Goal: Information Seeking & Learning: Learn about a topic

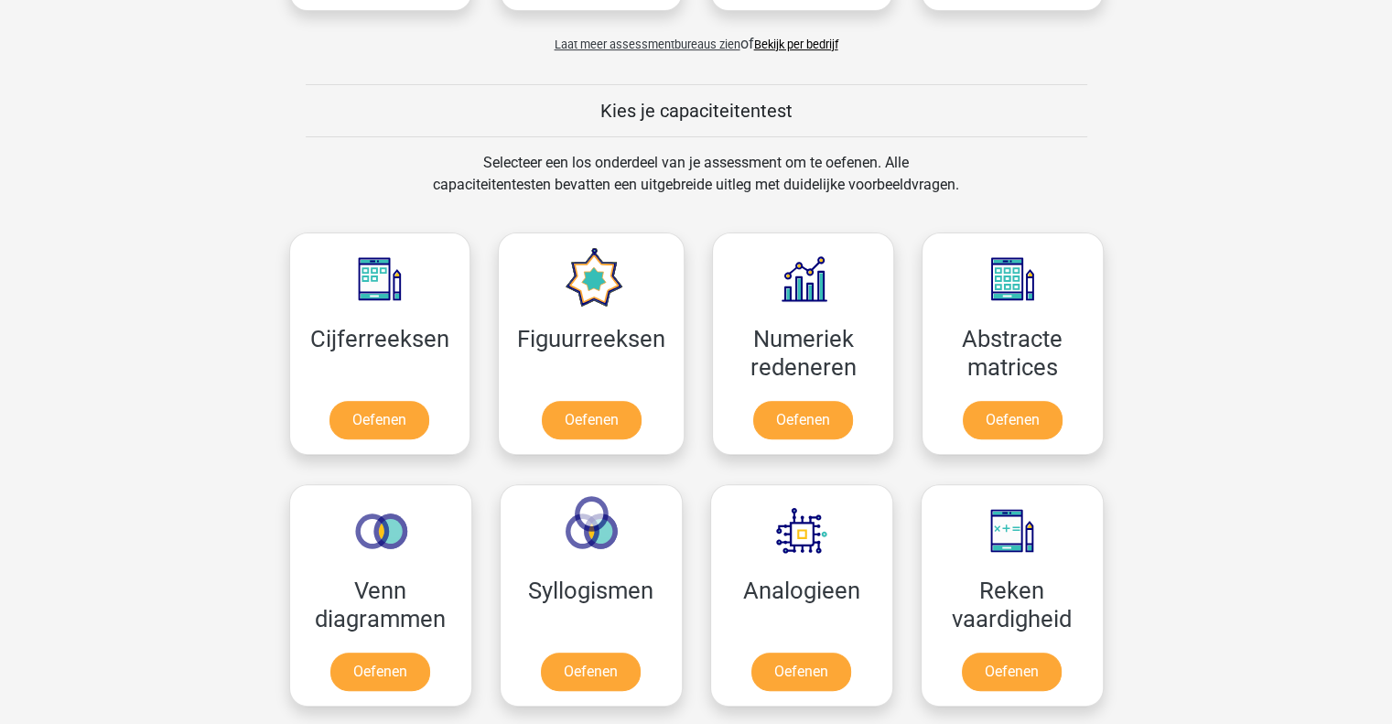
scroll to position [625, 0]
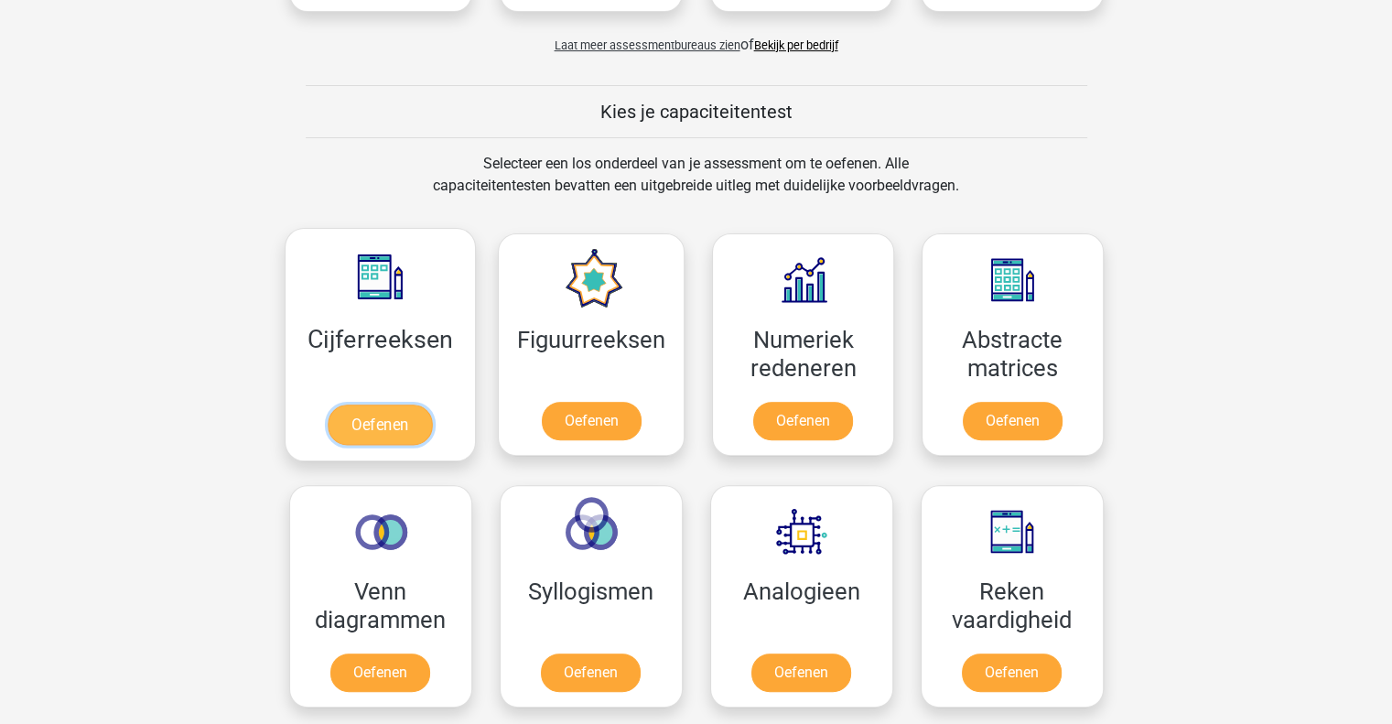
click at [396, 404] on link "Oefenen" at bounding box center [380, 424] width 104 height 40
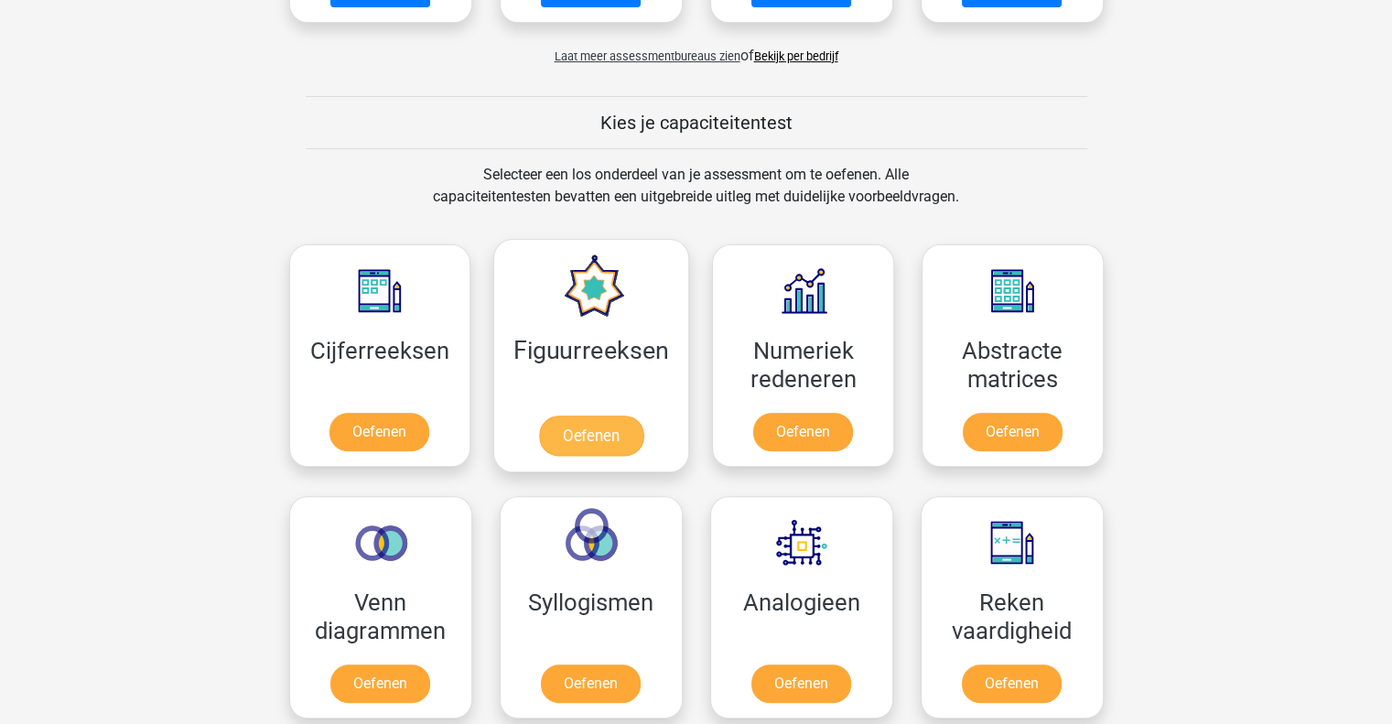
scroll to position [615, 0]
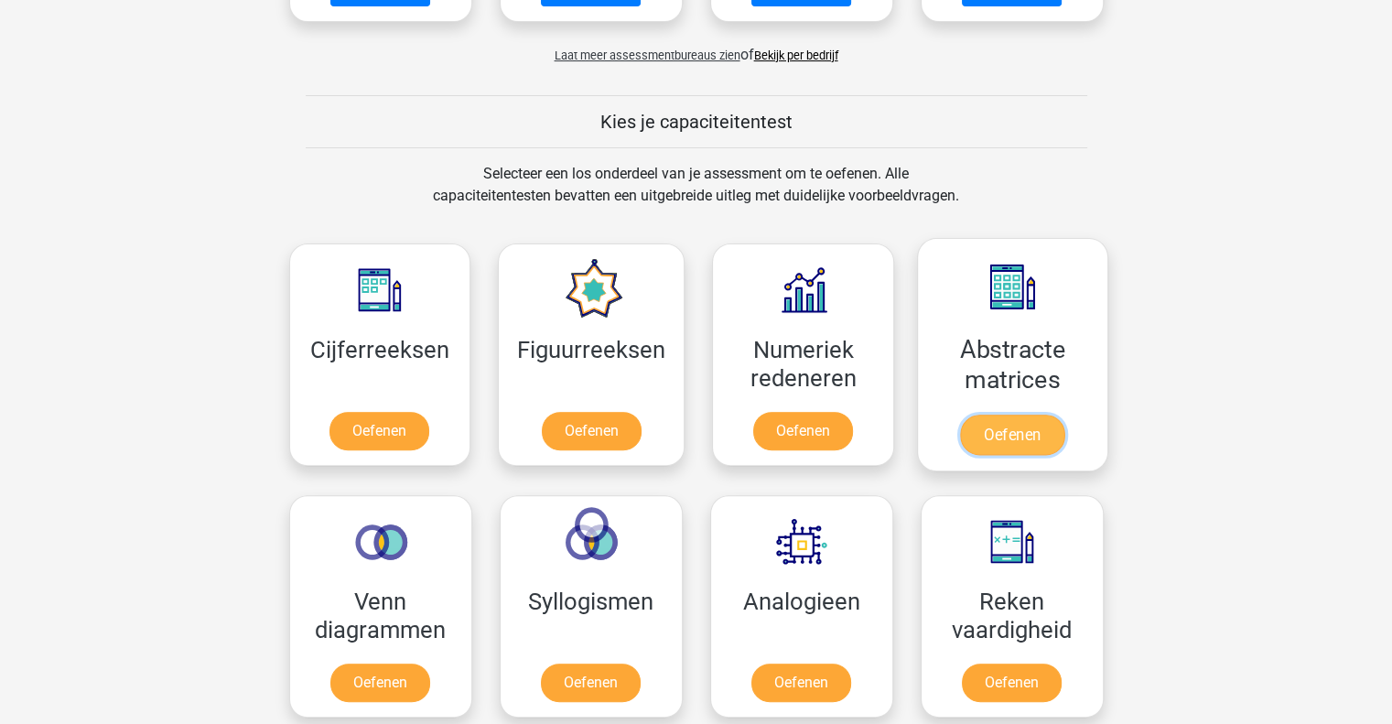
click at [1021, 414] on link "Oefenen" at bounding box center [1012, 434] width 104 height 40
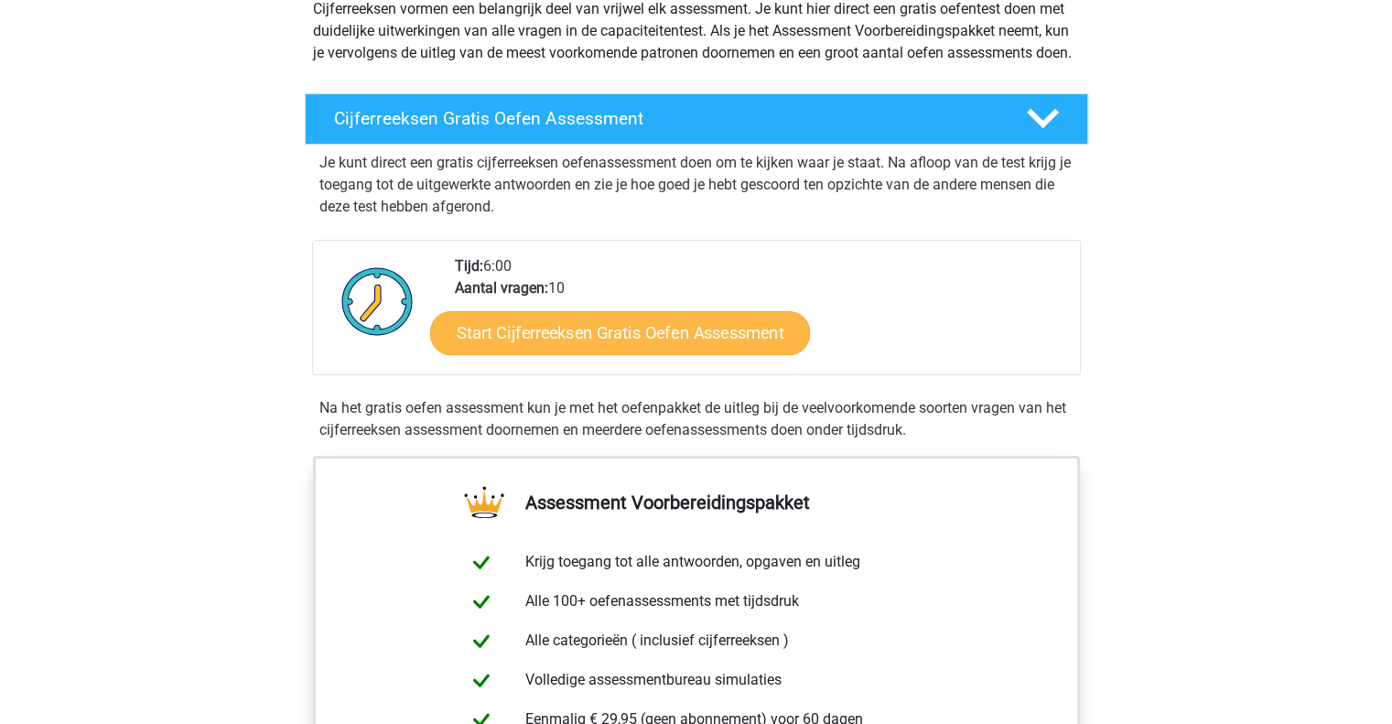
scroll to position [238, 0]
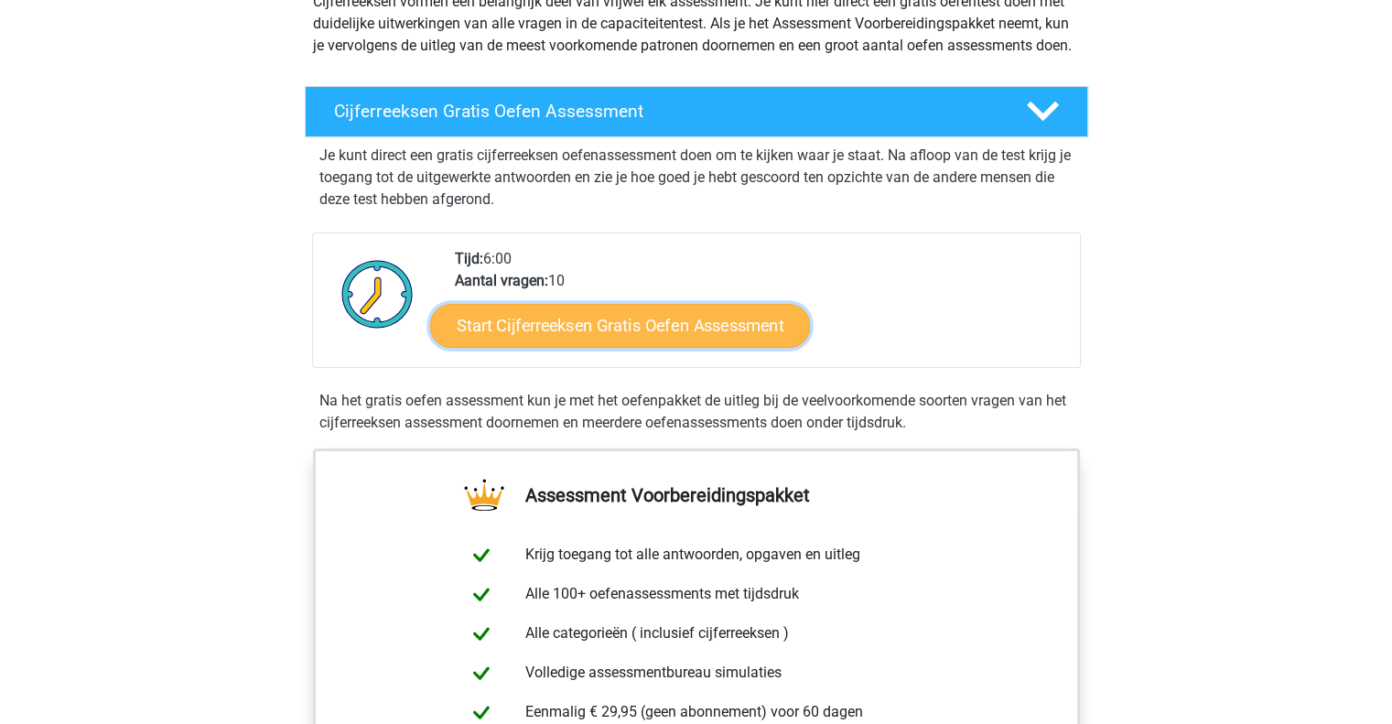
click at [624, 339] on link "Start Cijferreeksen Gratis Oefen Assessment" at bounding box center [620, 325] width 380 height 44
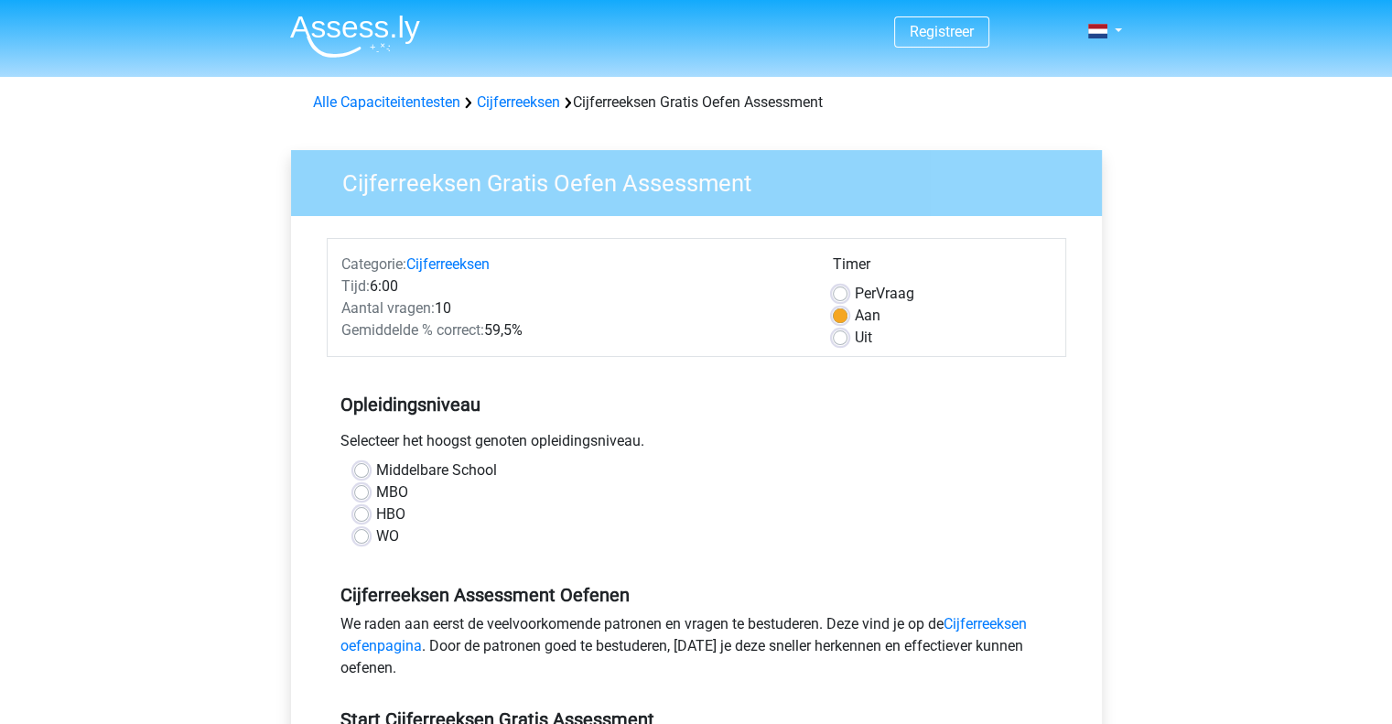
click at [376, 510] on label "HBO" at bounding box center [390, 514] width 29 height 22
click at [360, 510] on input "HBO" at bounding box center [361, 512] width 15 height 18
radio input "true"
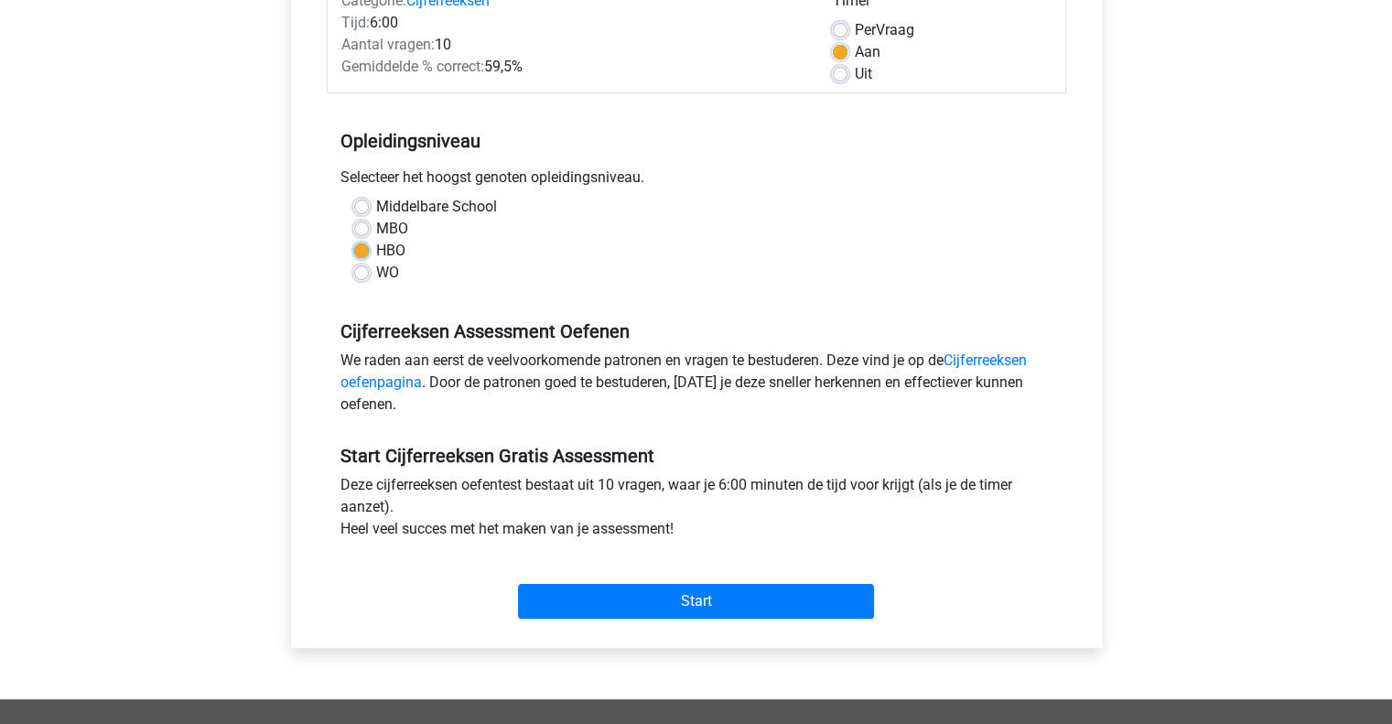
scroll to position [264, 0]
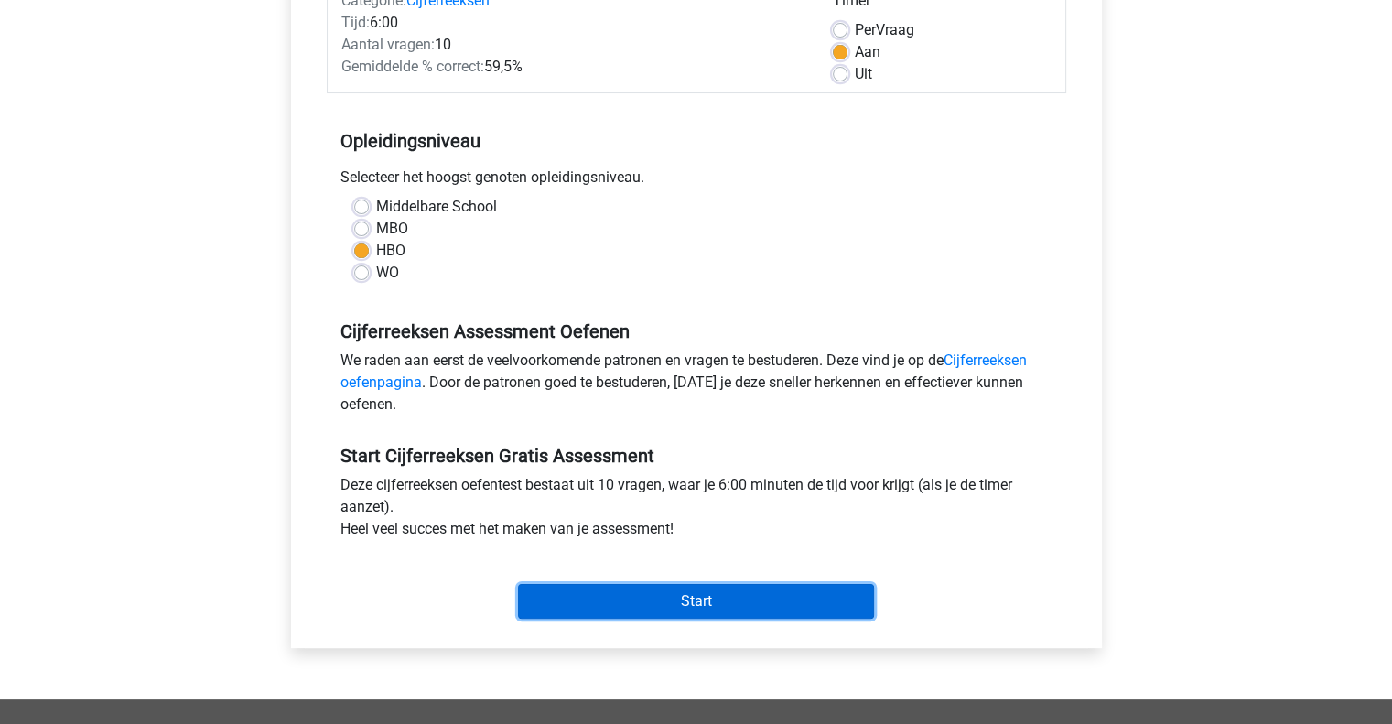
click at [602, 594] on input "Start" at bounding box center [696, 601] width 356 height 35
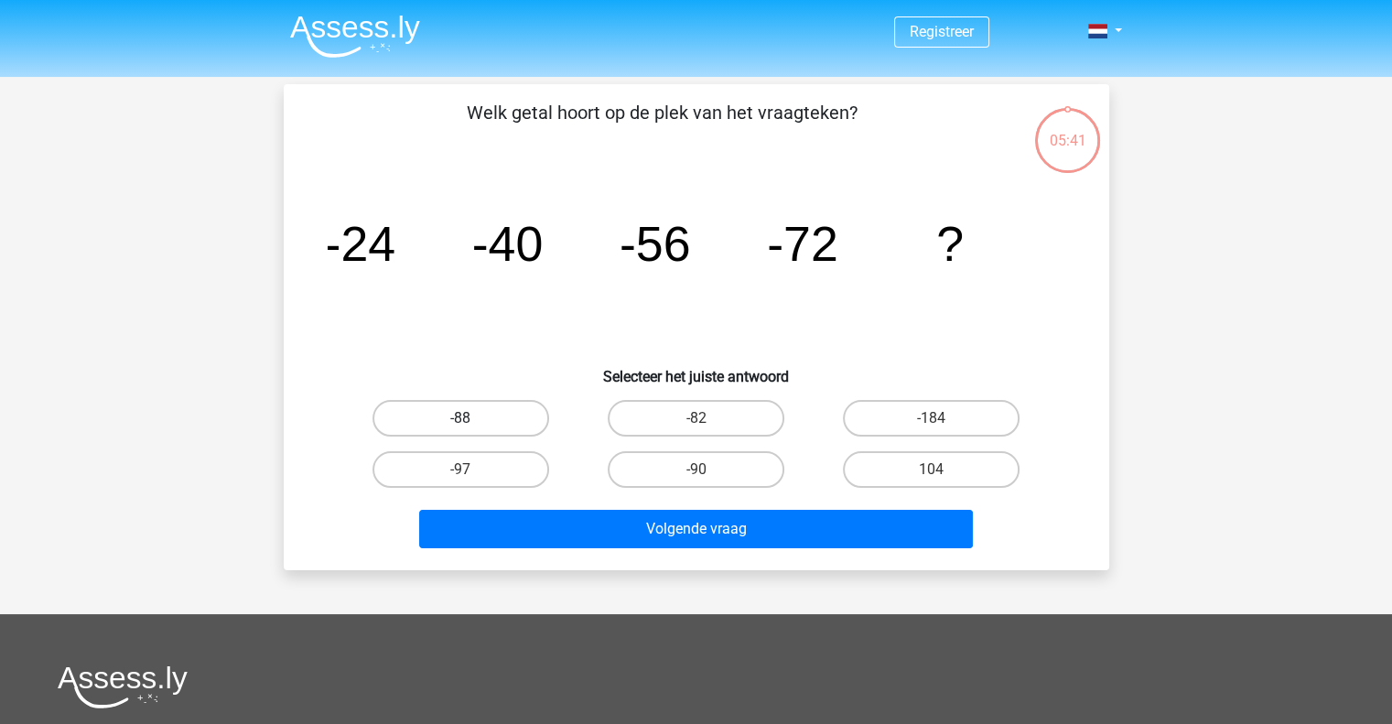
click at [464, 411] on label "-88" at bounding box center [460, 418] width 177 height 37
click at [464, 418] on input "-88" at bounding box center [466, 424] width 12 height 12
radio input "true"
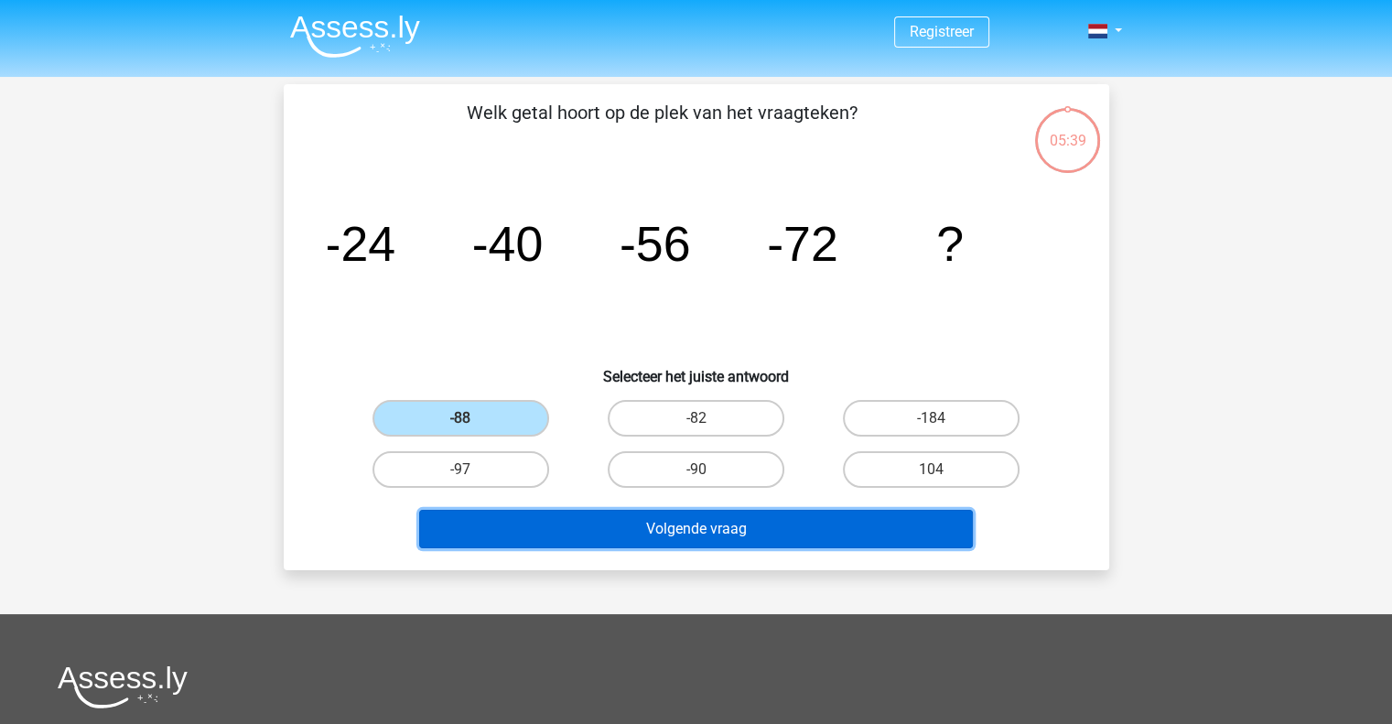
click at [646, 529] on button "Volgende vraag" at bounding box center [696, 529] width 554 height 38
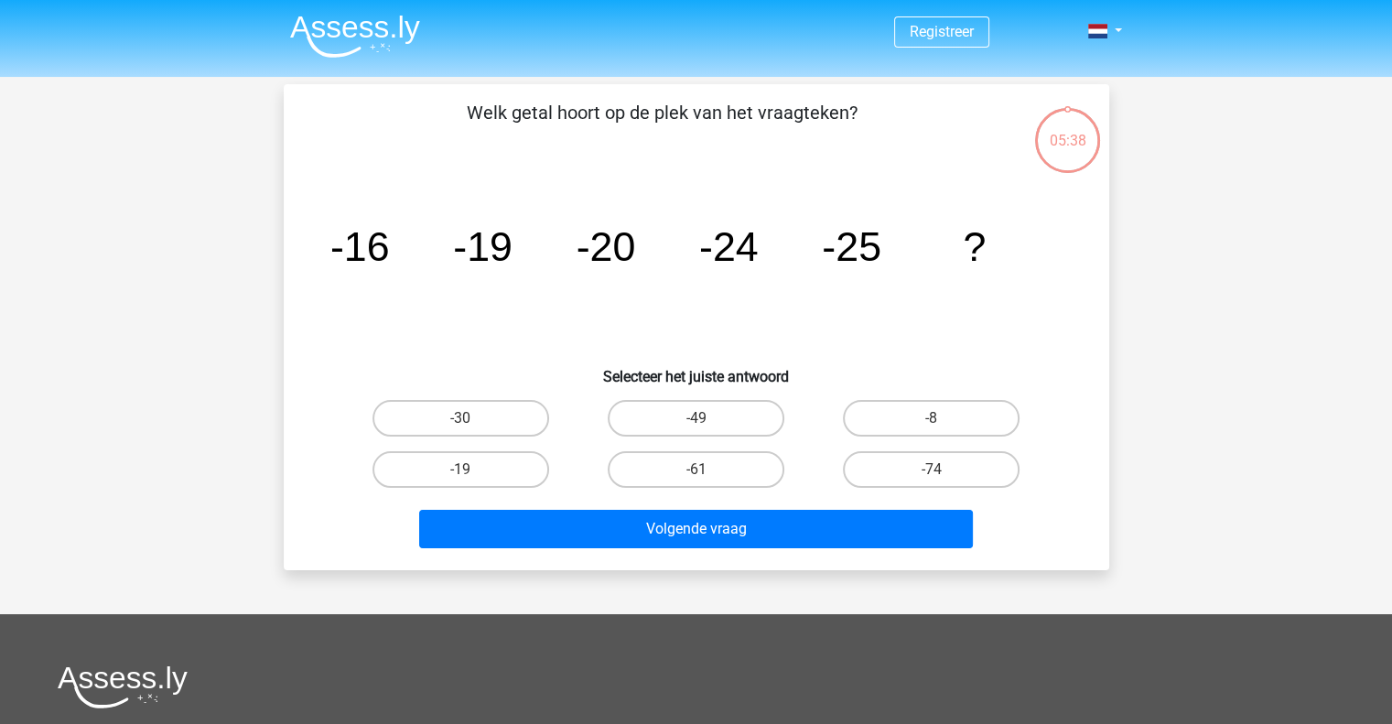
scroll to position [84, 0]
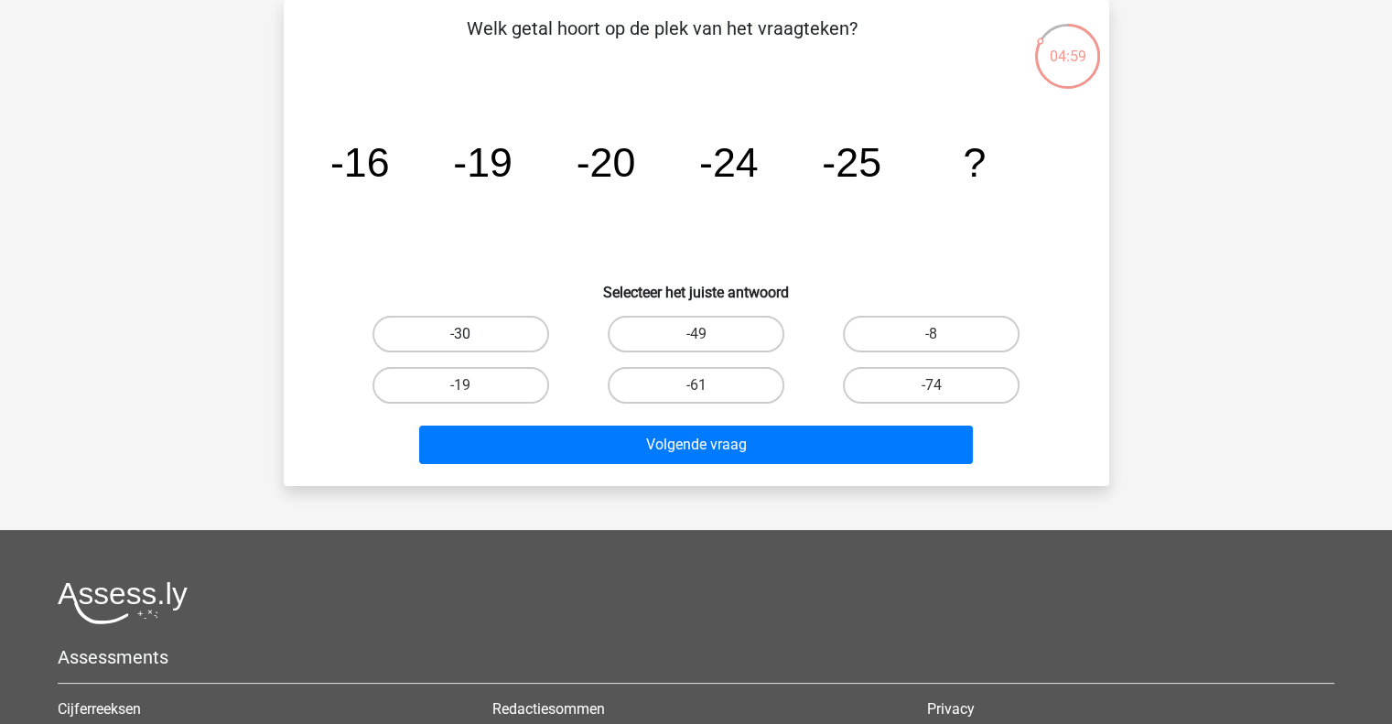
click at [509, 328] on label "-30" at bounding box center [460, 334] width 177 height 37
click at [472, 334] on input "-30" at bounding box center [466, 340] width 12 height 12
radio input "true"
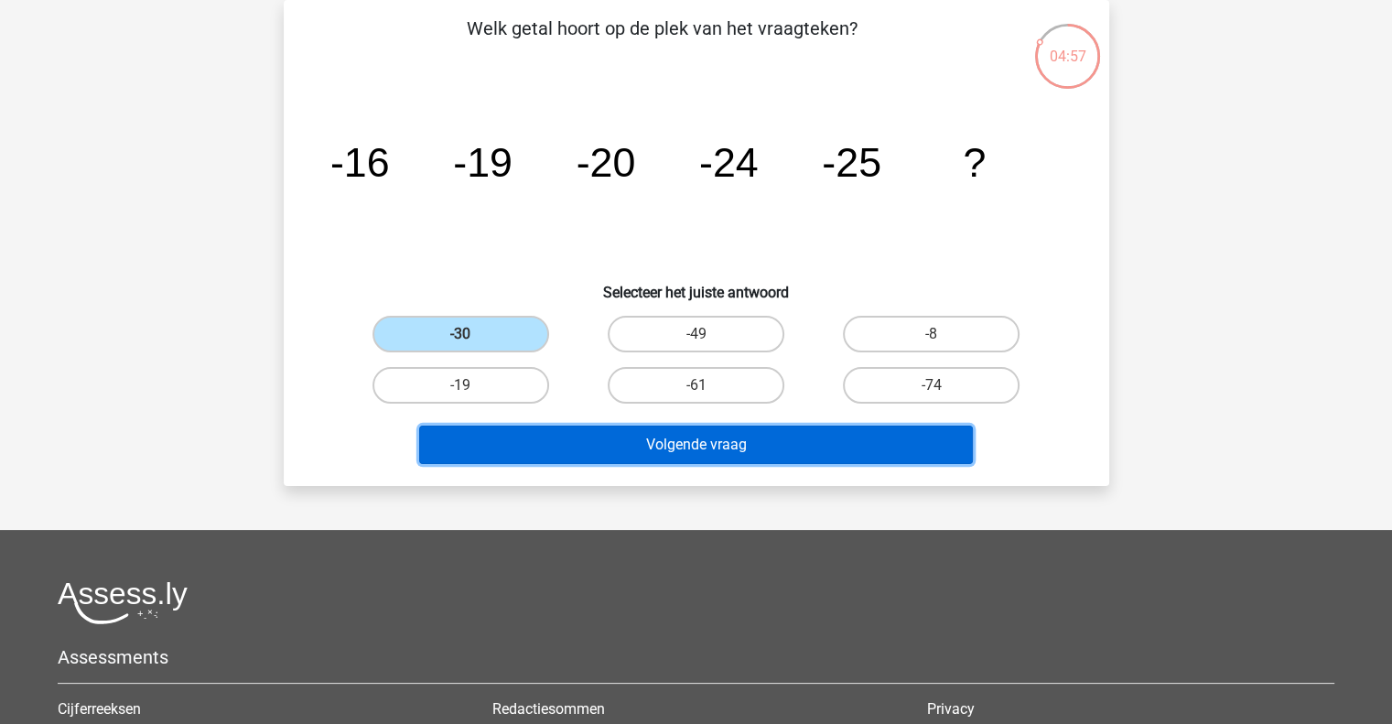
click at [650, 431] on button "Volgende vraag" at bounding box center [696, 444] width 554 height 38
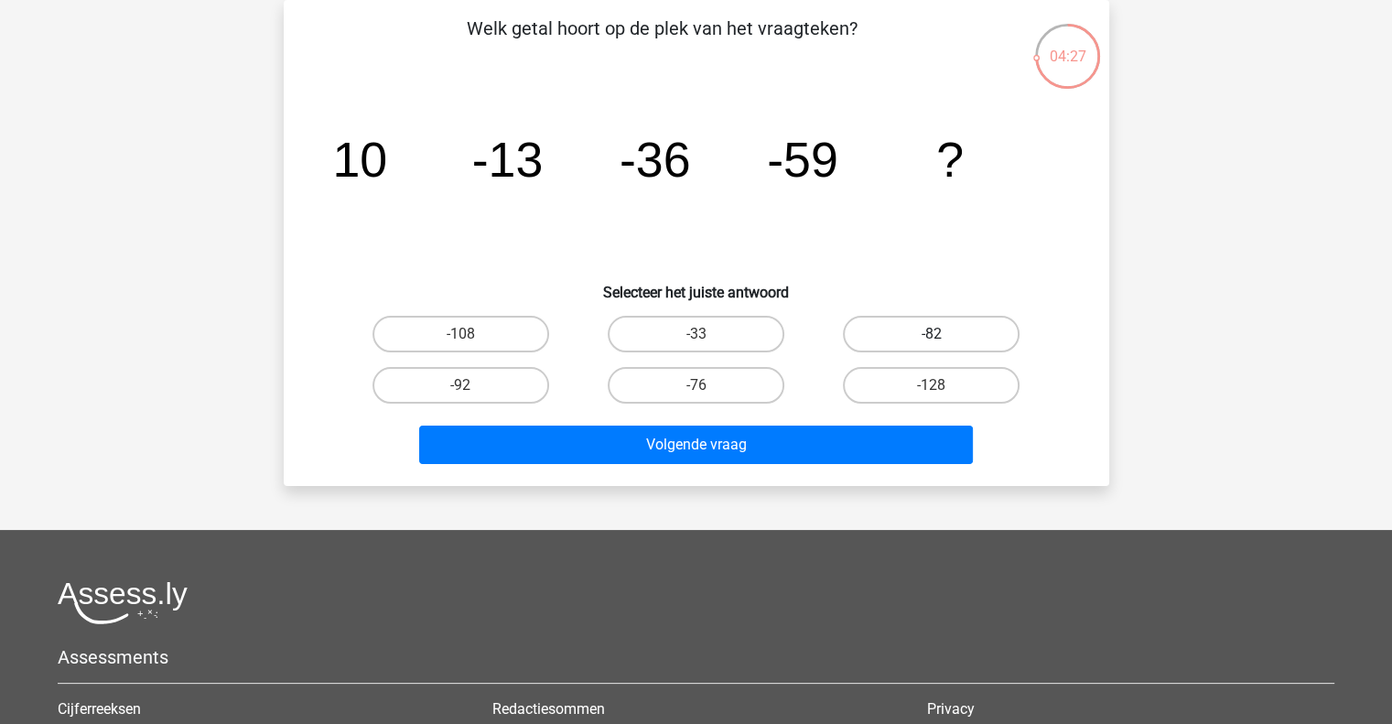
click at [883, 338] on label "-82" at bounding box center [931, 334] width 177 height 37
click at [931, 338] on input "-82" at bounding box center [937, 340] width 12 height 12
radio input "true"
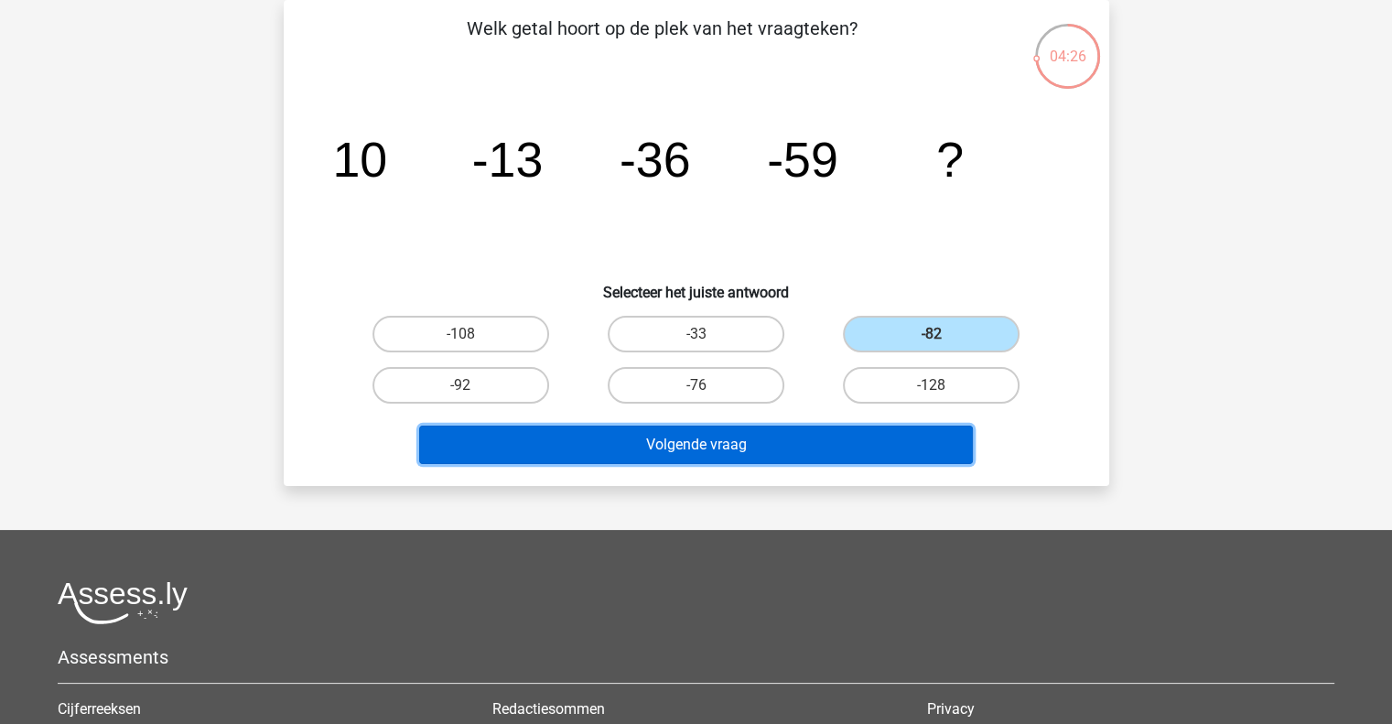
click at [820, 457] on button "Volgende vraag" at bounding box center [696, 444] width 554 height 38
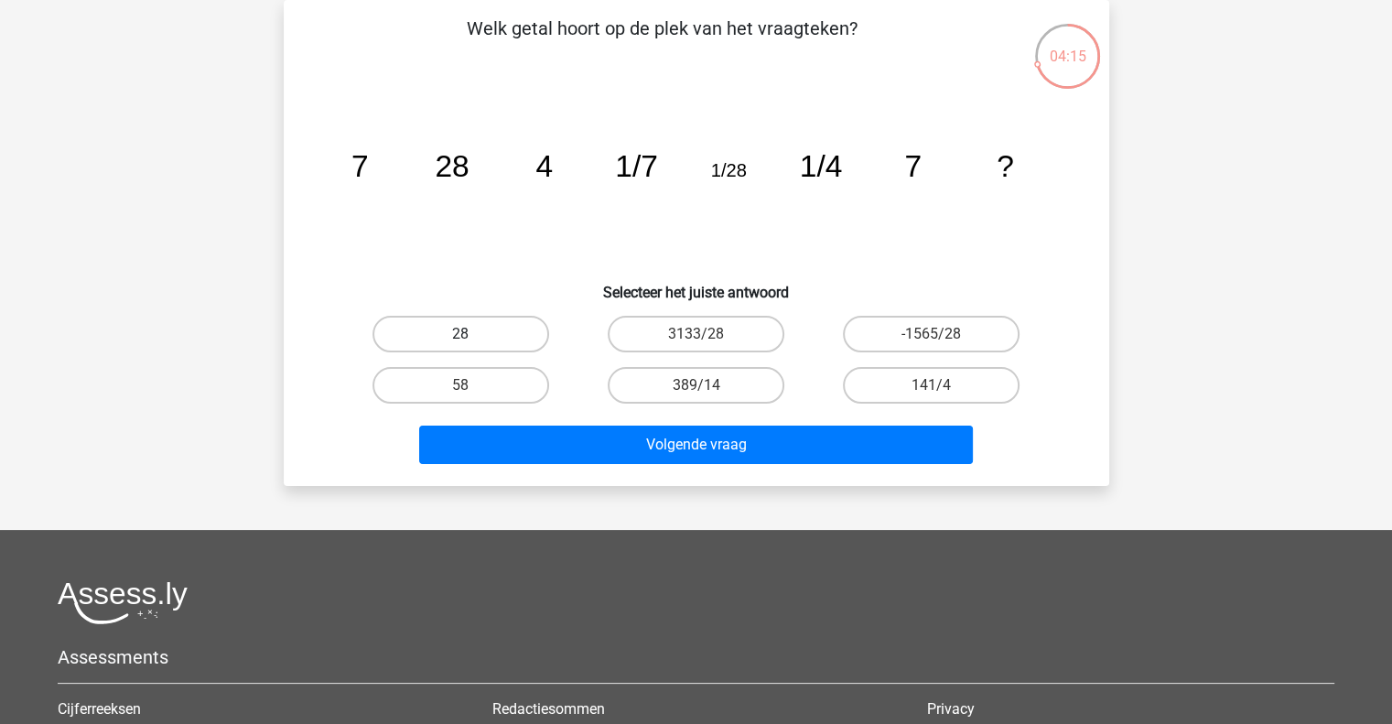
click at [425, 329] on label "28" at bounding box center [460, 334] width 177 height 37
click at [460, 334] on input "28" at bounding box center [466, 340] width 12 height 12
radio input "true"
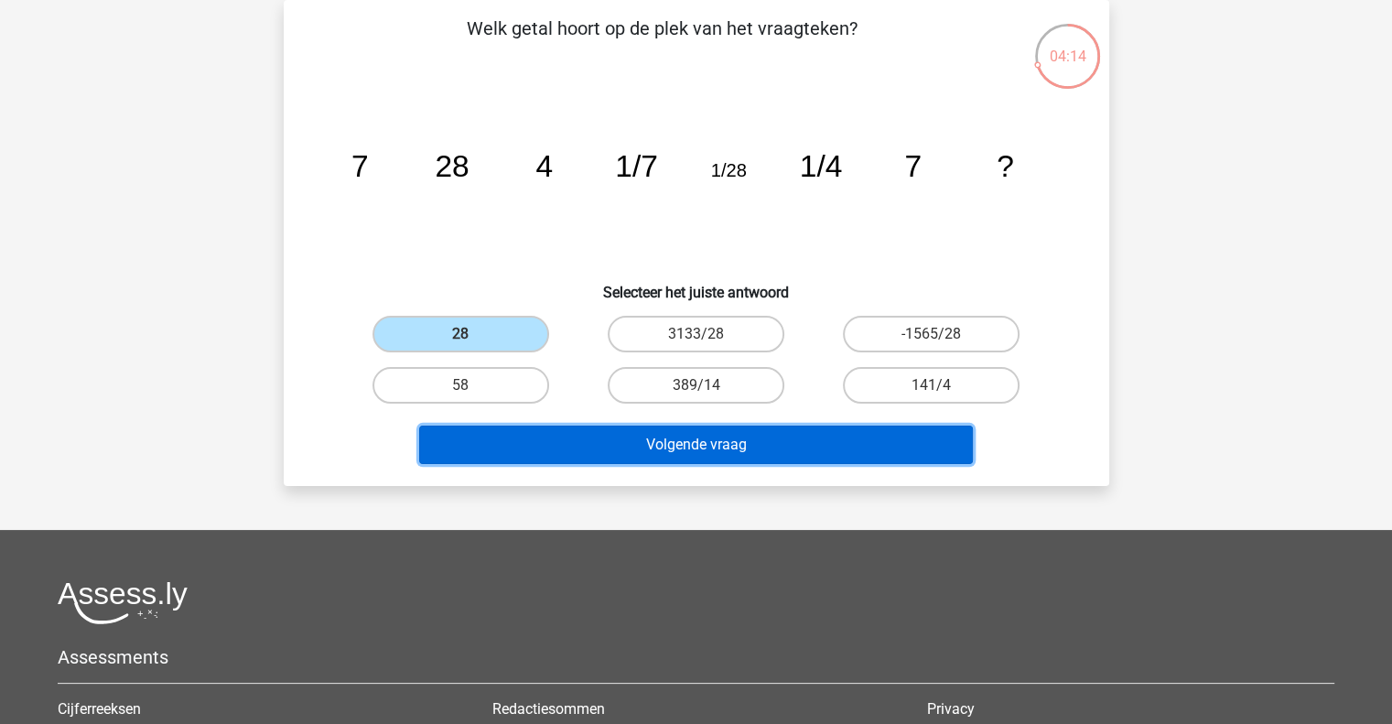
click at [534, 457] on button "Volgende vraag" at bounding box center [696, 444] width 554 height 38
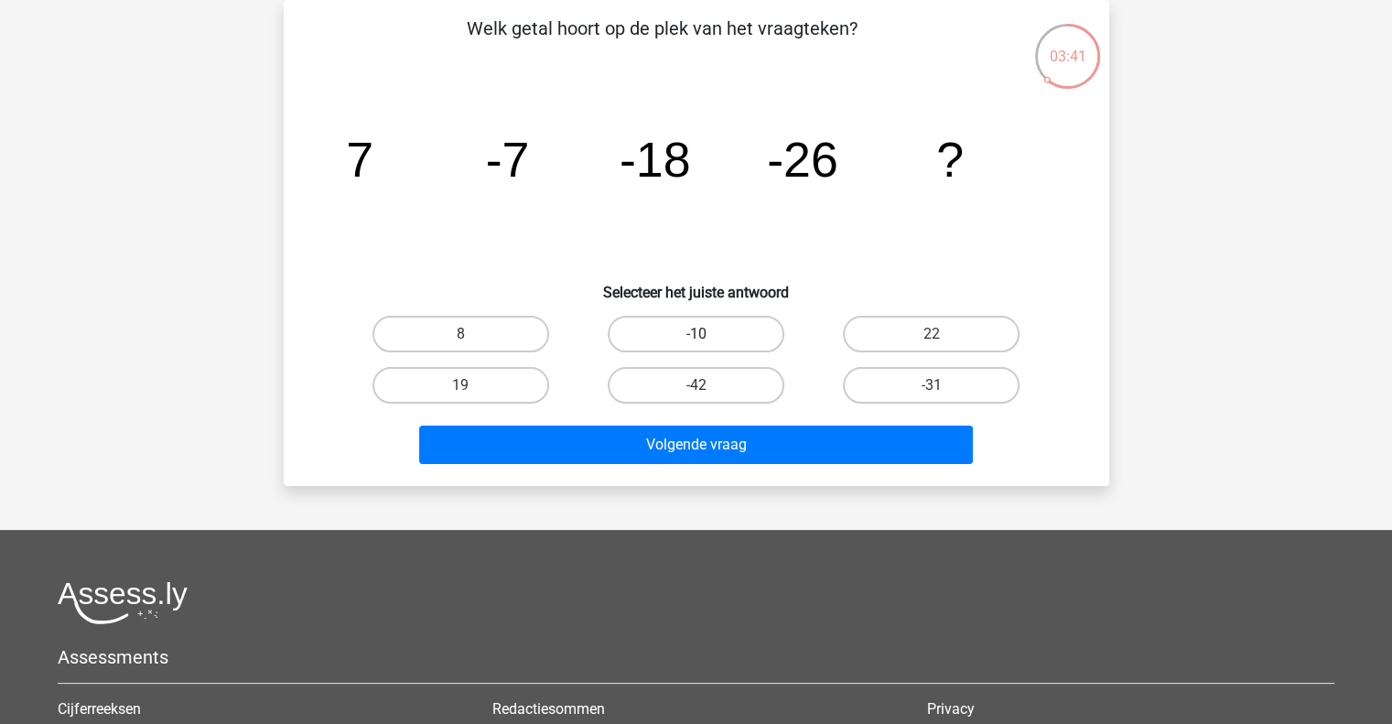
click at [656, 326] on label "-10" at bounding box center [696, 334] width 177 height 37
click at [695, 334] on input "-10" at bounding box center [701, 340] width 12 height 12
radio input "true"
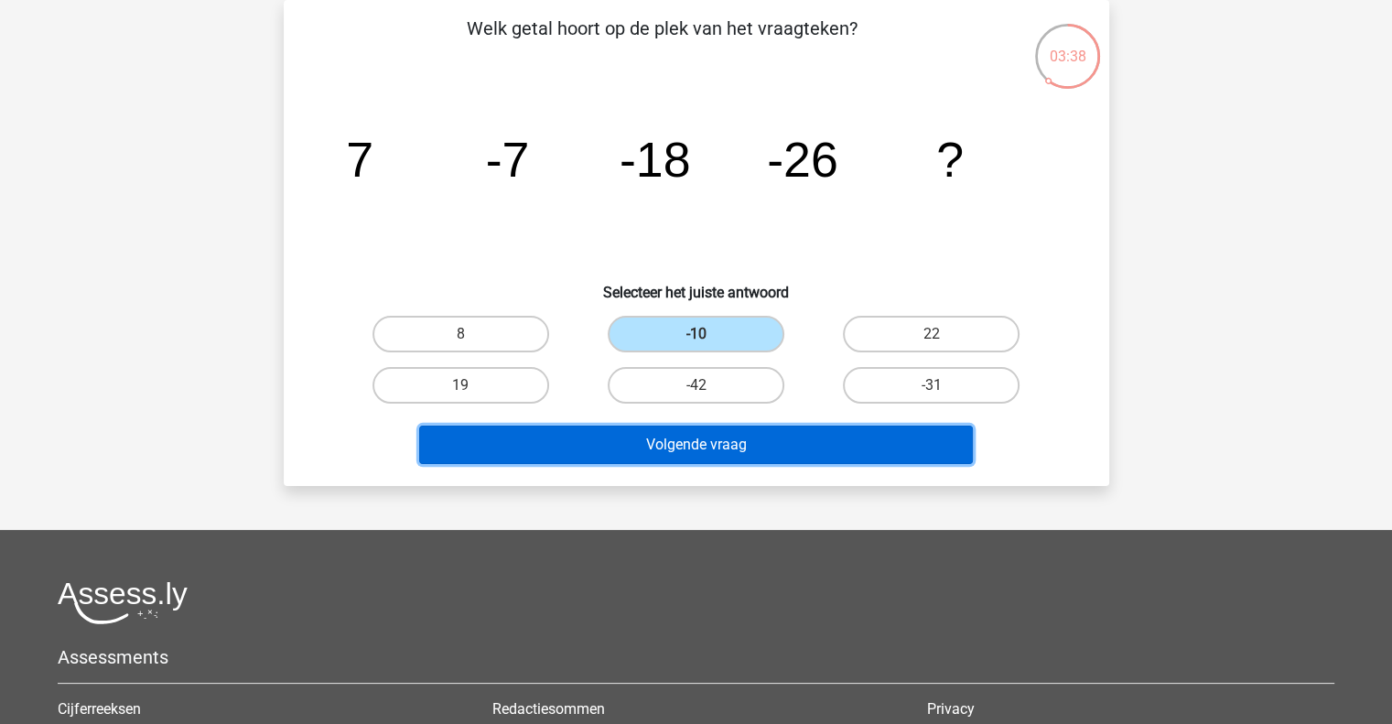
click at [864, 437] on button "Volgende vraag" at bounding box center [696, 444] width 554 height 38
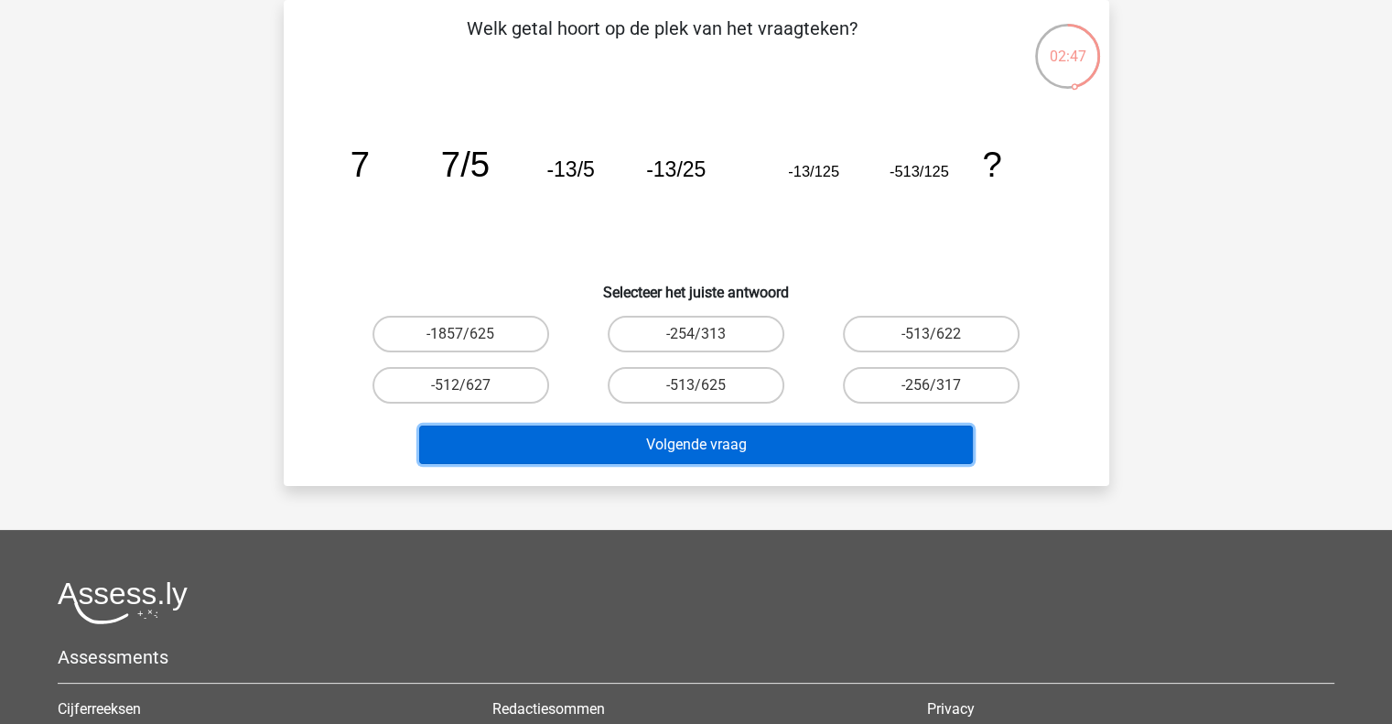
click at [675, 457] on button "Volgende vraag" at bounding box center [696, 444] width 554 height 38
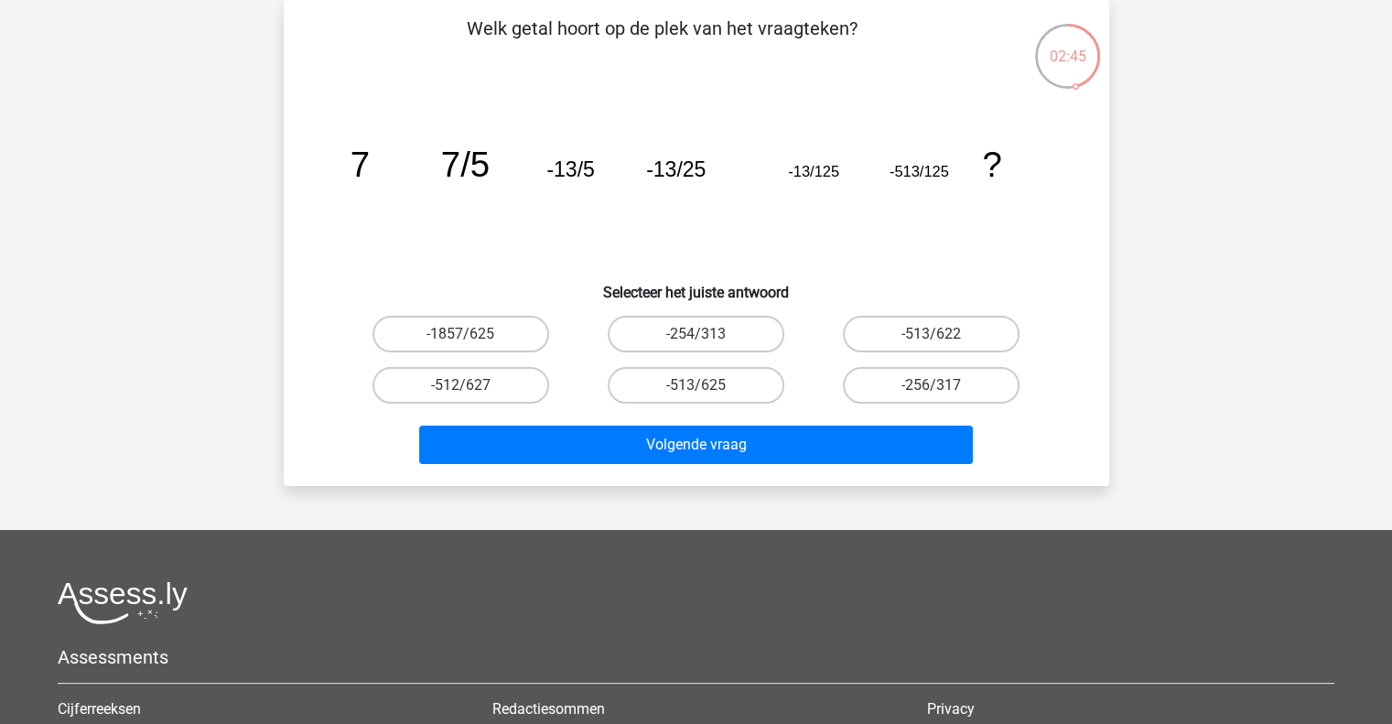
click at [706, 385] on input "-513/625" at bounding box center [701, 391] width 12 height 12
radio input "true"
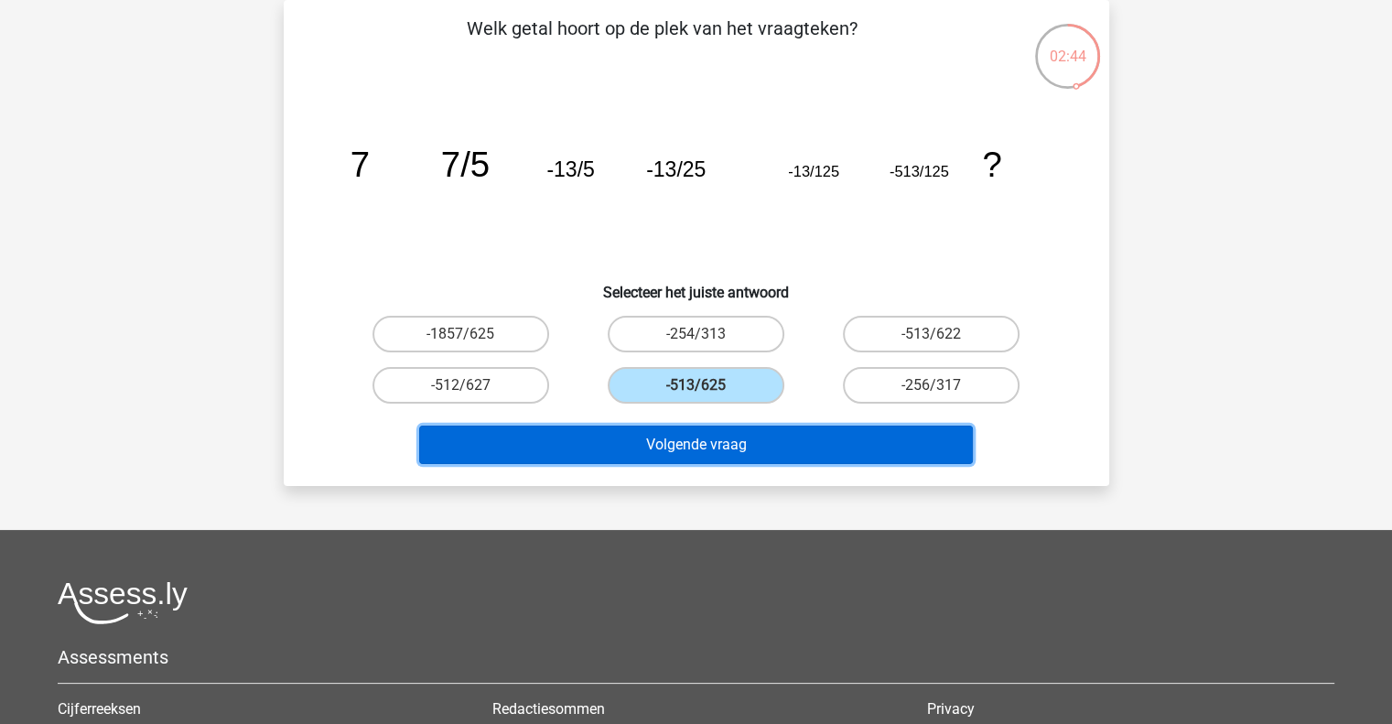
click at [723, 434] on button "Volgende vraag" at bounding box center [696, 444] width 554 height 38
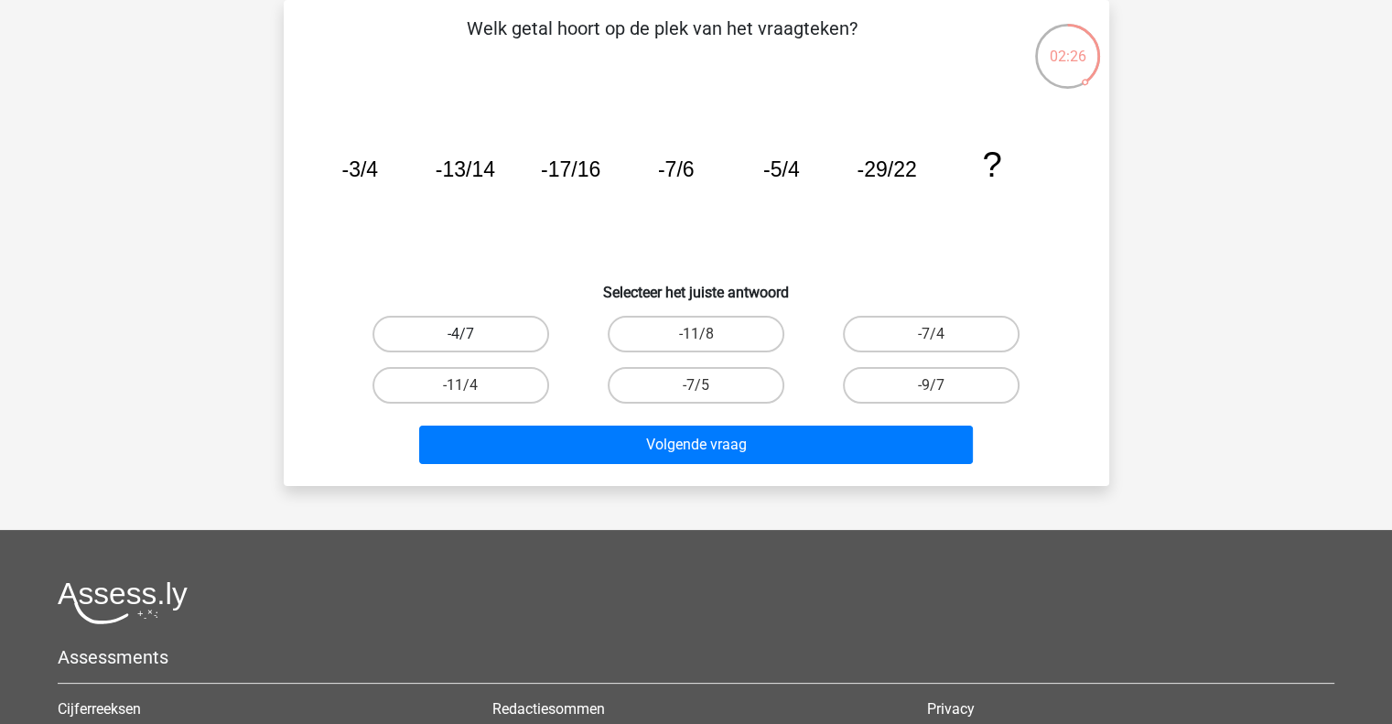
click at [490, 336] on label "-4/7" at bounding box center [460, 334] width 177 height 37
click at [472, 336] on input "-4/7" at bounding box center [466, 340] width 12 height 12
radio input "true"
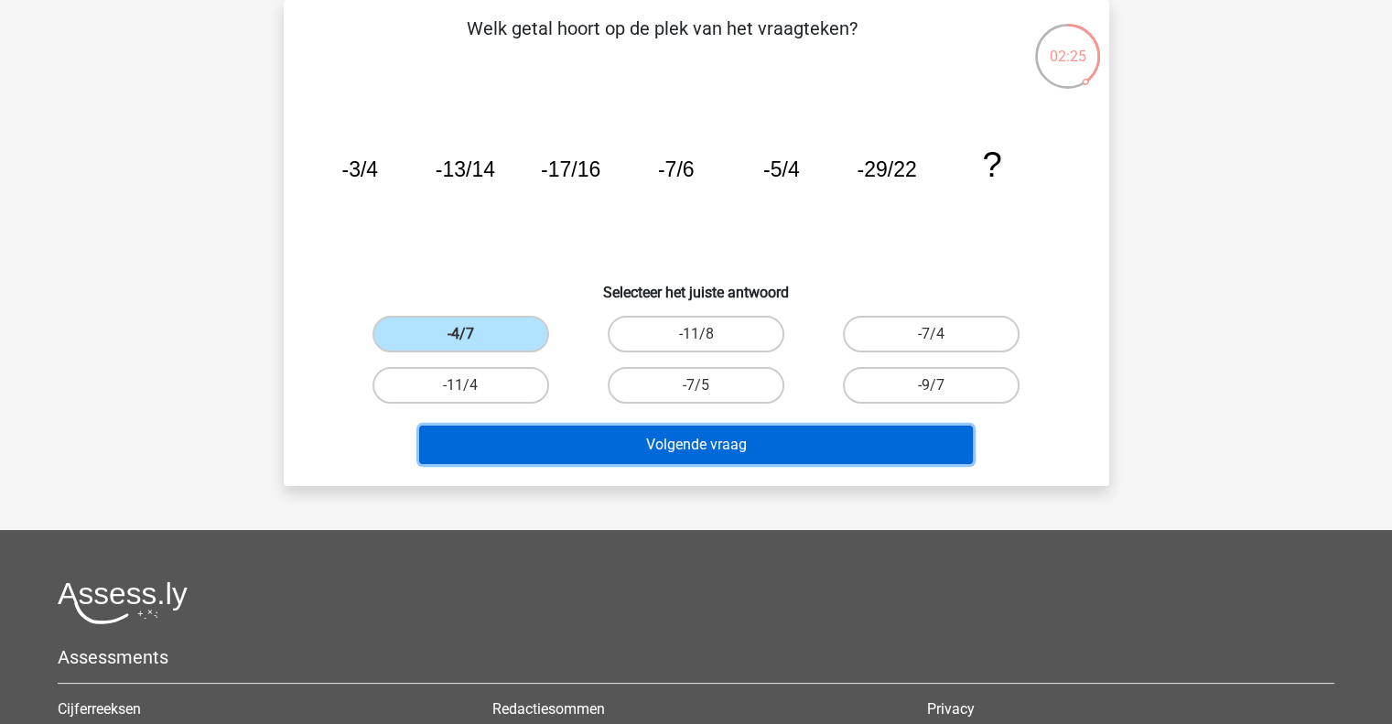
click at [655, 442] on button "Volgende vraag" at bounding box center [696, 444] width 554 height 38
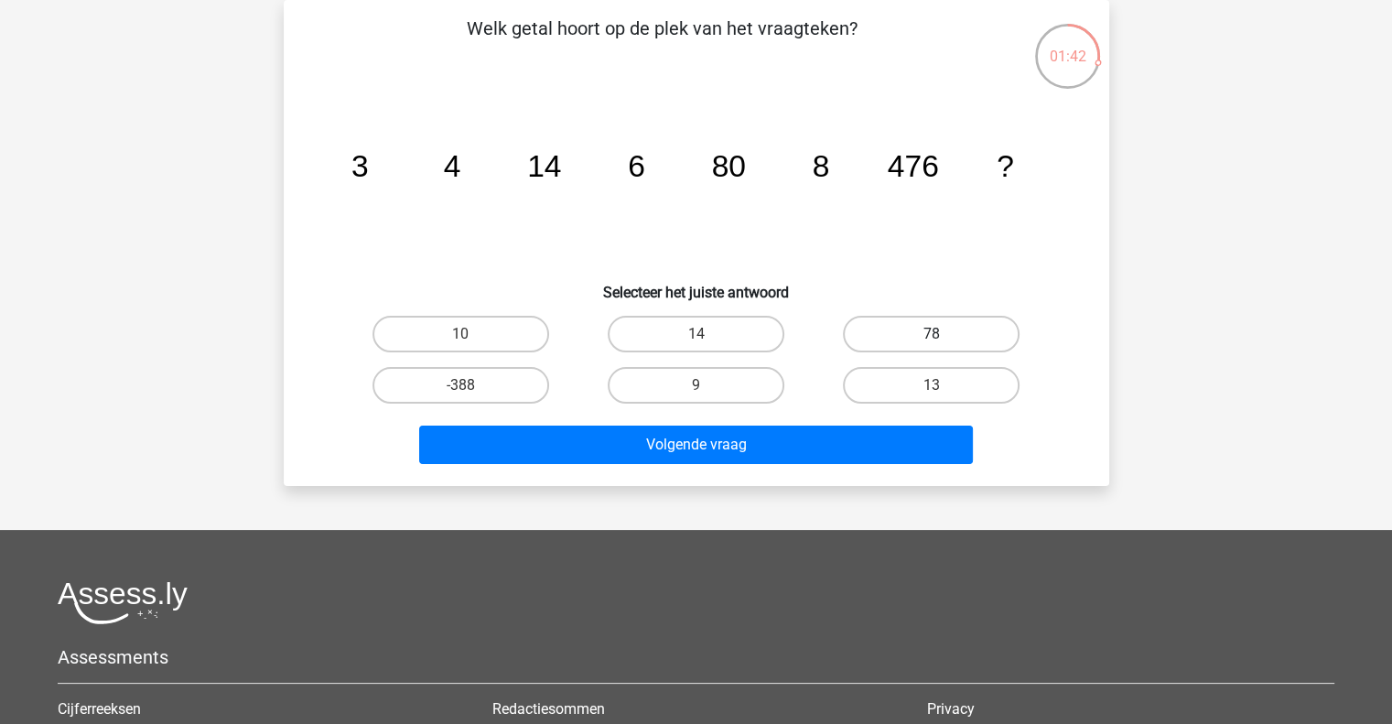
click at [917, 335] on label "78" at bounding box center [931, 334] width 177 height 37
click at [931, 335] on input "78" at bounding box center [937, 340] width 12 height 12
radio input "true"
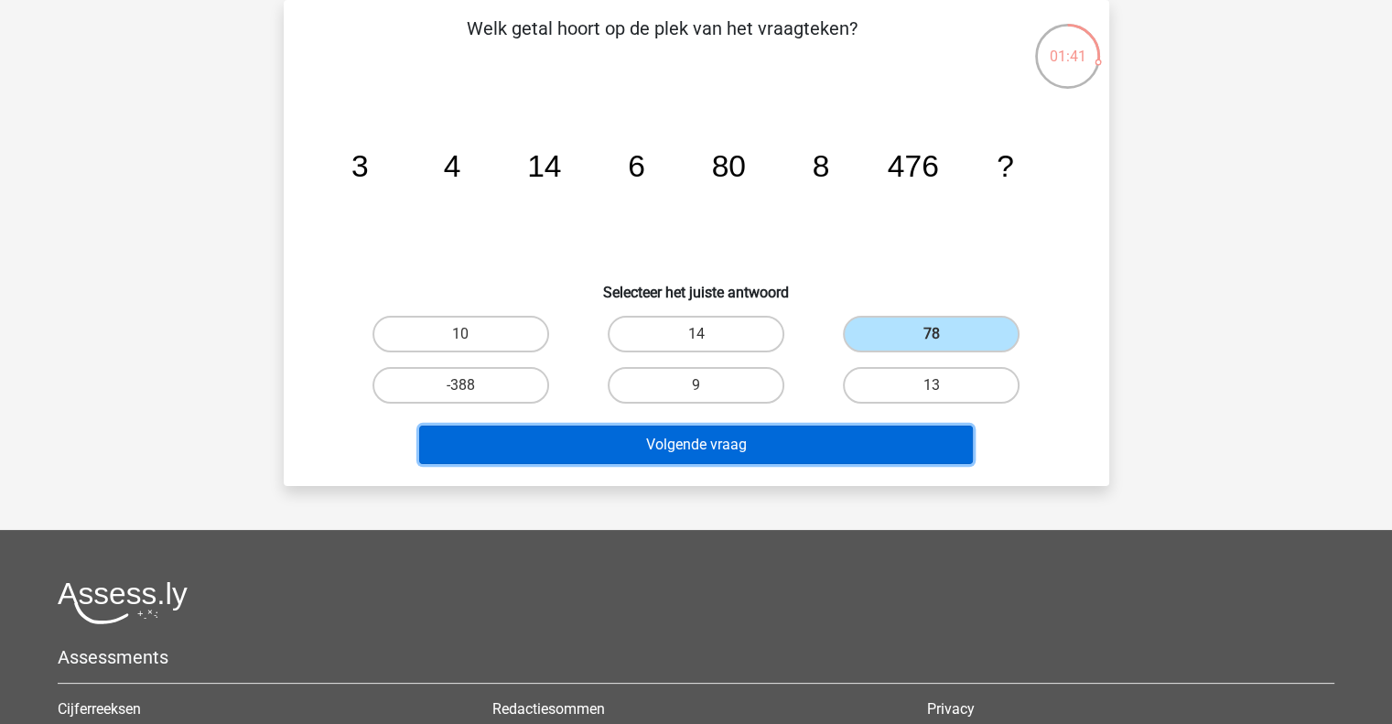
click at [841, 443] on button "Volgende vraag" at bounding box center [696, 444] width 554 height 38
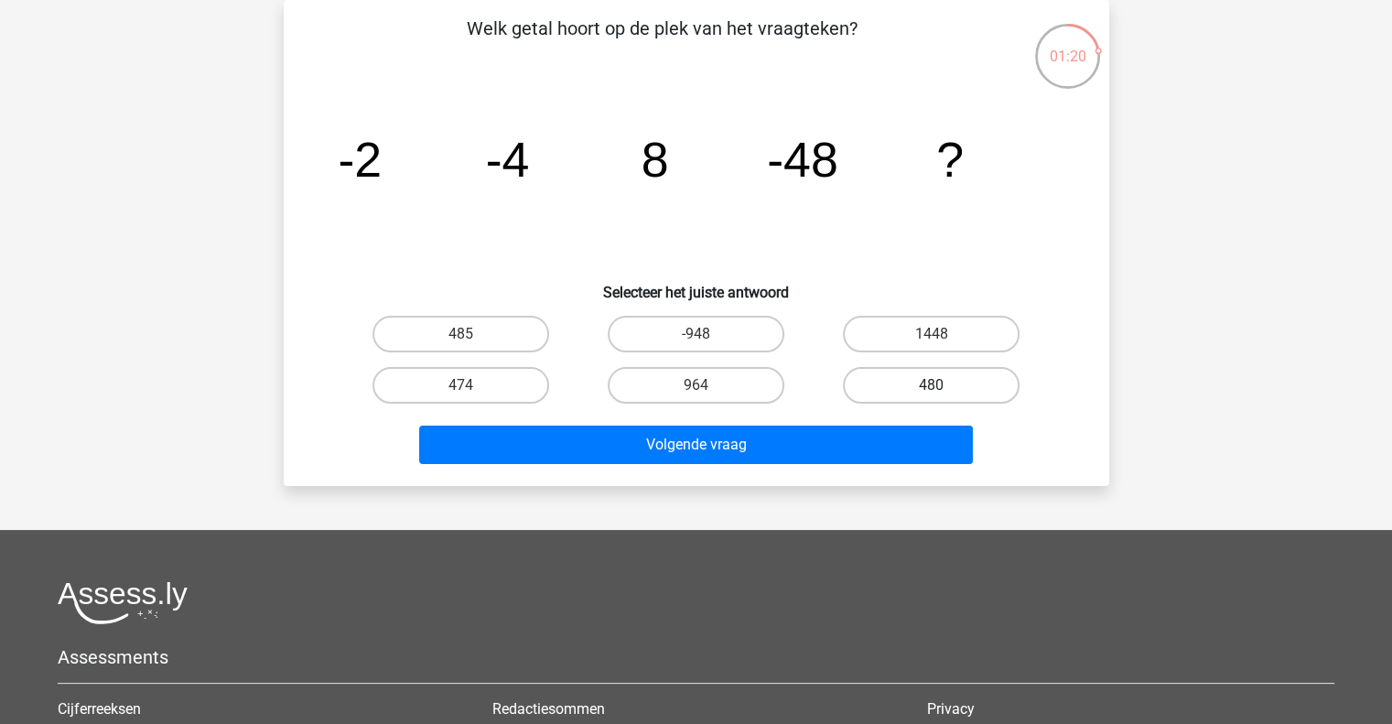
click at [920, 384] on label "480" at bounding box center [931, 385] width 177 height 37
click at [931, 385] on input "480" at bounding box center [937, 391] width 12 height 12
radio input "true"
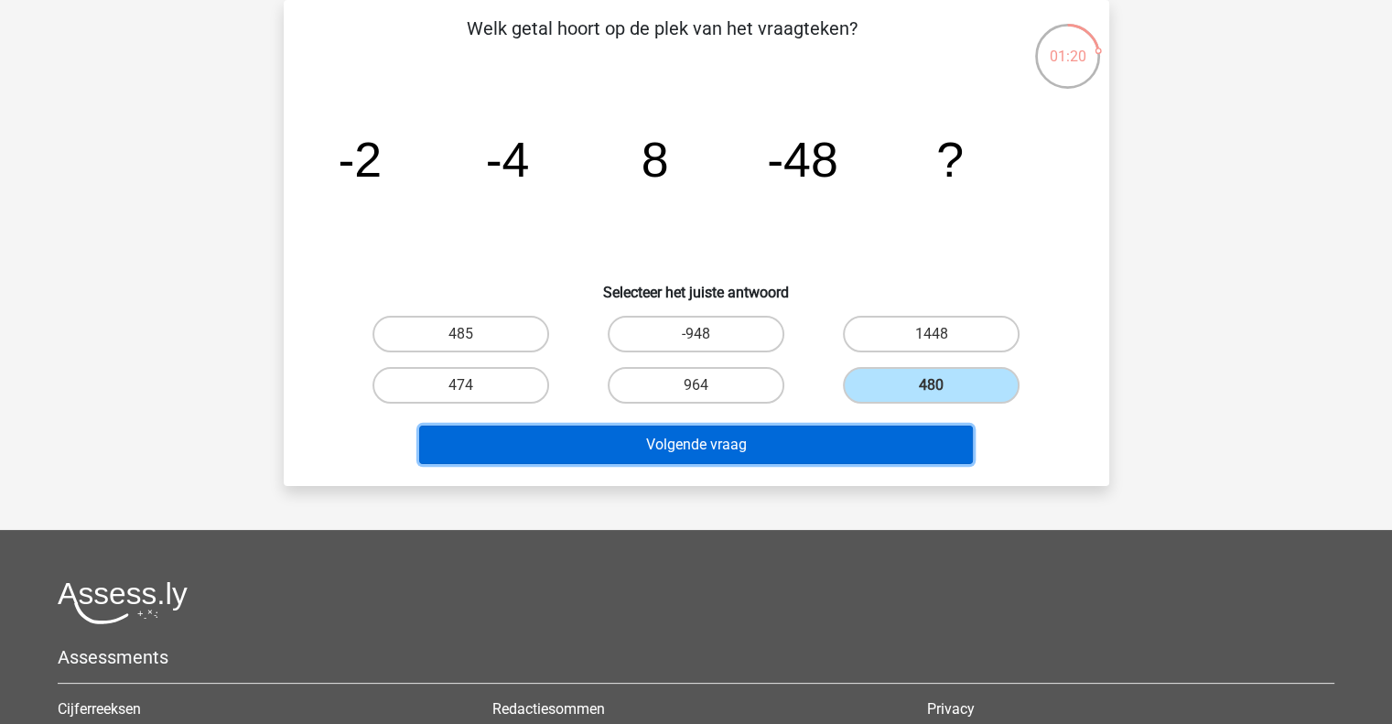
click at [877, 427] on button "Volgende vraag" at bounding box center [696, 444] width 554 height 38
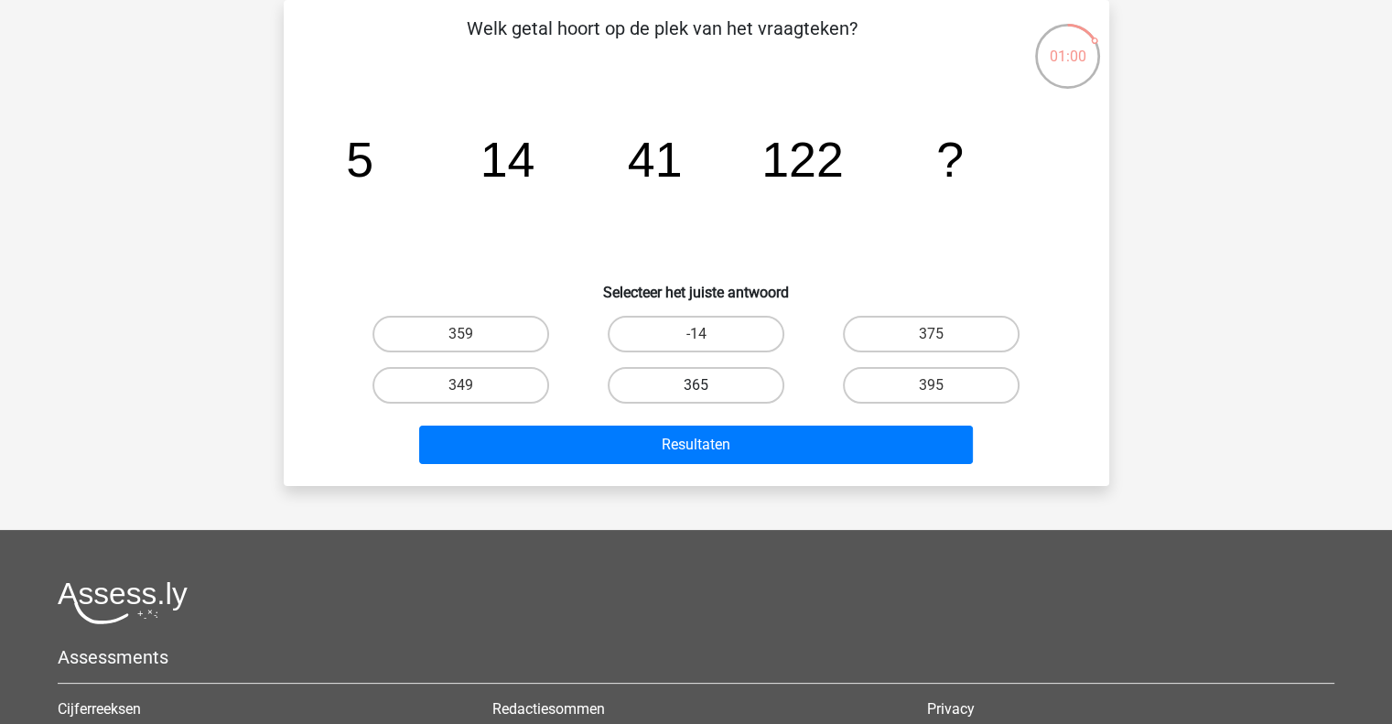
click at [695, 382] on label "365" at bounding box center [696, 385] width 177 height 37
click at [695, 385] on input "365" at bounding box center [701, 391] width 12 height 12
radio input "true"
click at [708, 378] on label "365" at bounding box center [696, 385] width 177 height 37
click at [707, 385] on input "365" at bounding box center [701, 391] width 12 height 12
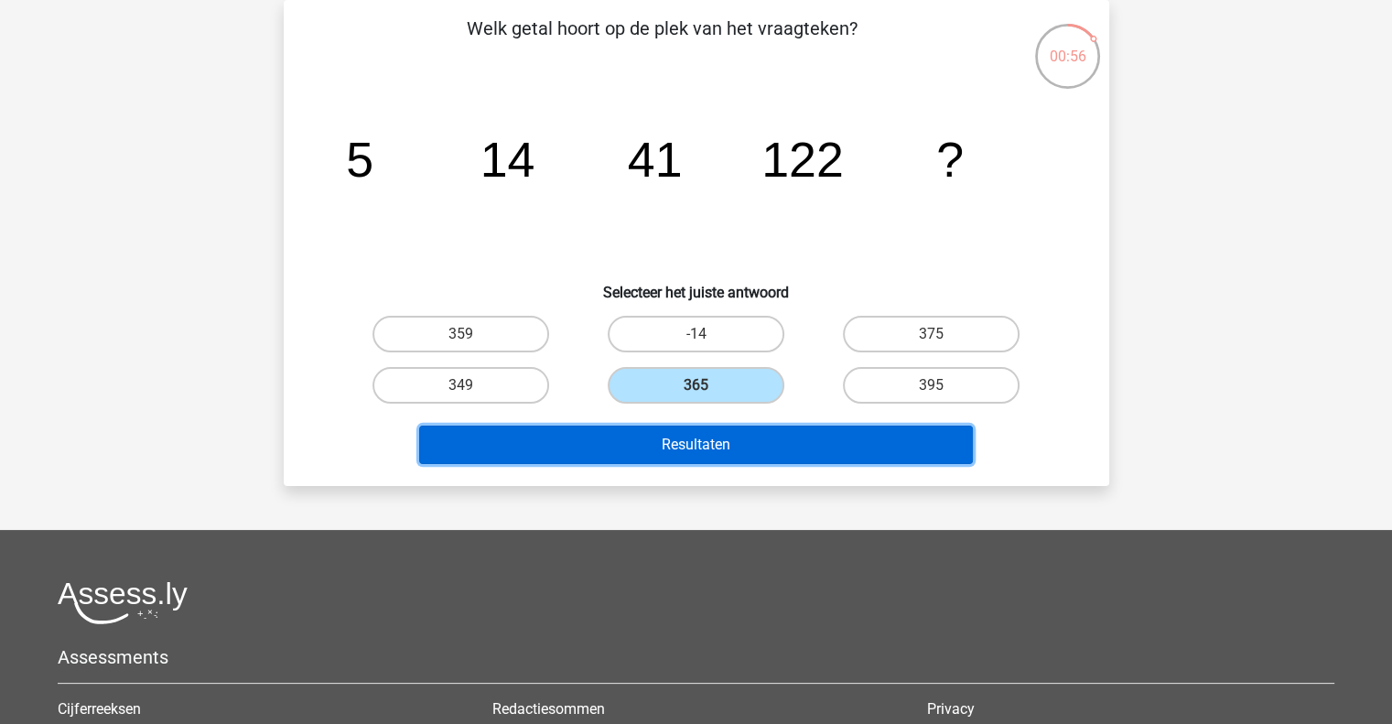
click at [680, 446] on button "Resultaten" at bounding box center [696, 444] width 554 height 38
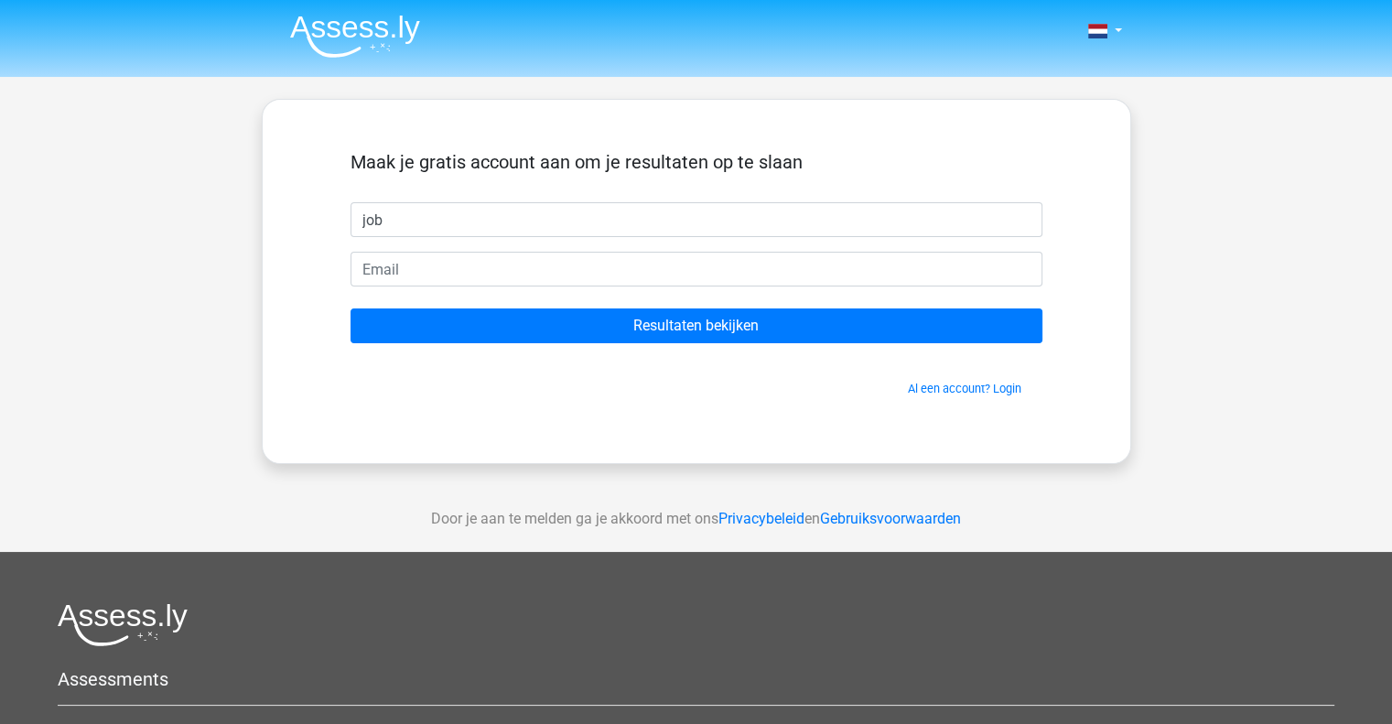
type input "job"
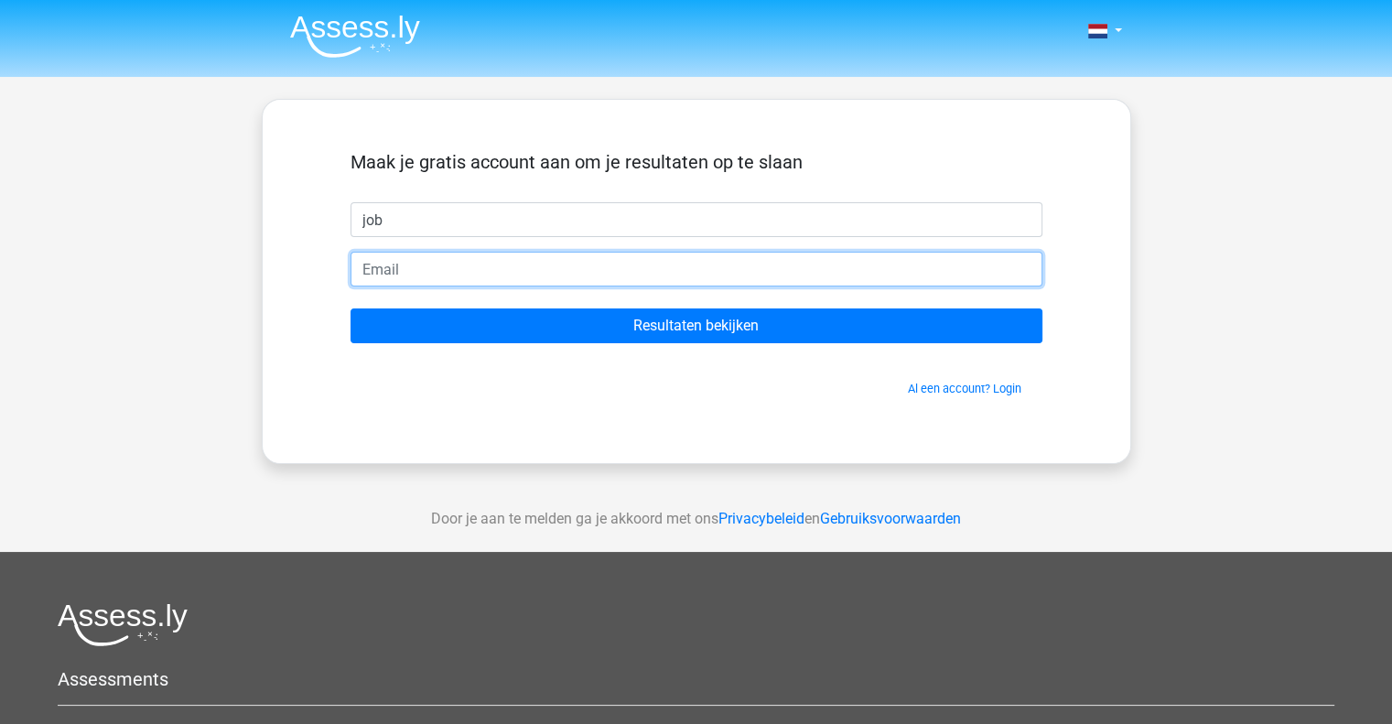
click at [588, 272] on input "email" at bounding box center [696, 269] width 692 height 35
type input "[EMAIL_ADDRESS][DOMAIN_NAME]"
click at [350, 308] on input "Resultaten bekijken" at bounding box center [696, 325] width 692 height 35
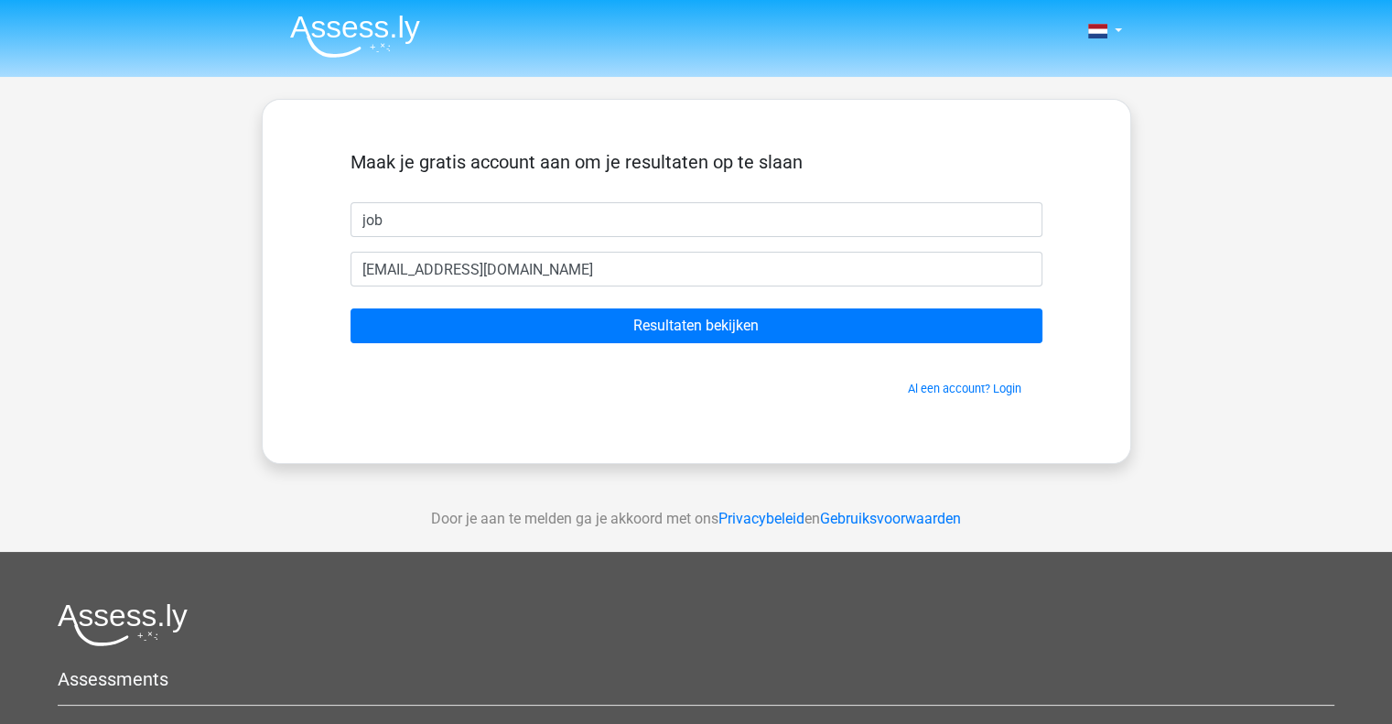
click at [620, 345] on form "Maak je gratis account aan om je resultaten op te slaan job jjvanvliet111@gmail…" at bounding box center [696, 274] width 692 height 246
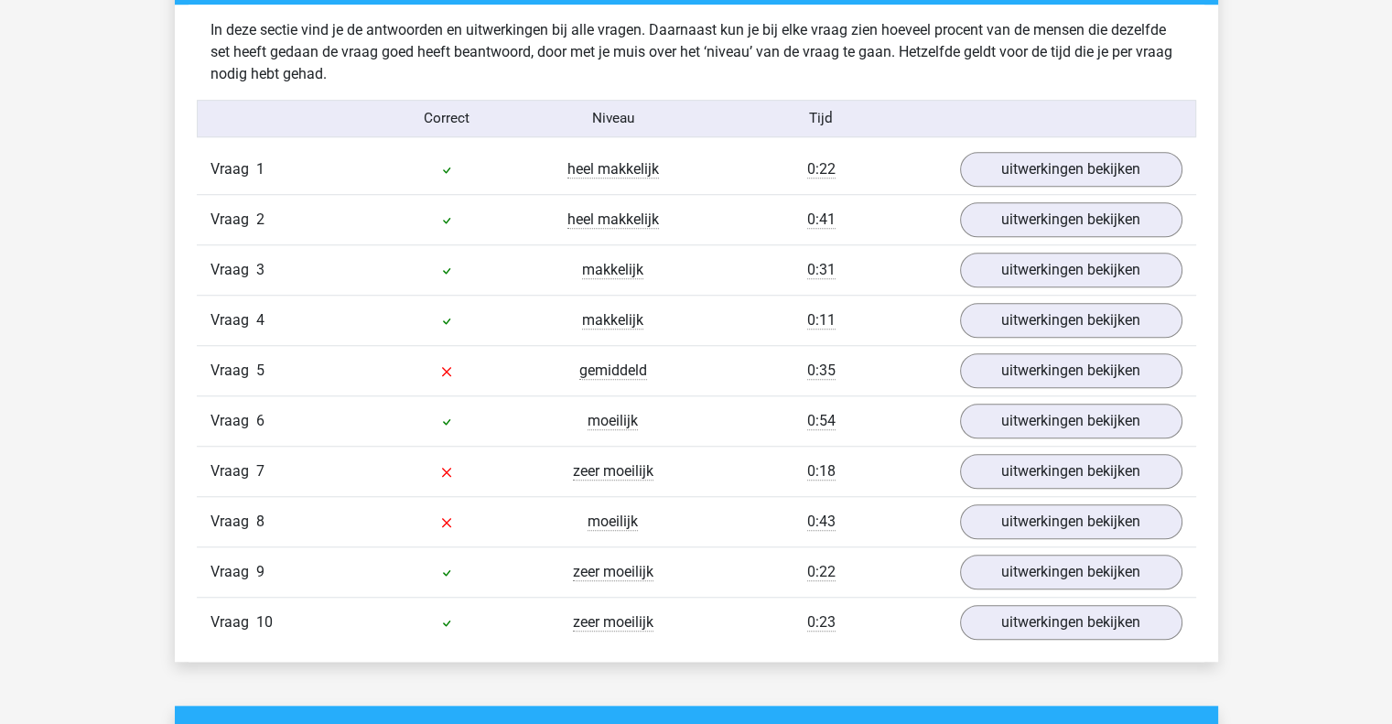
scroll to position [1437, 0]
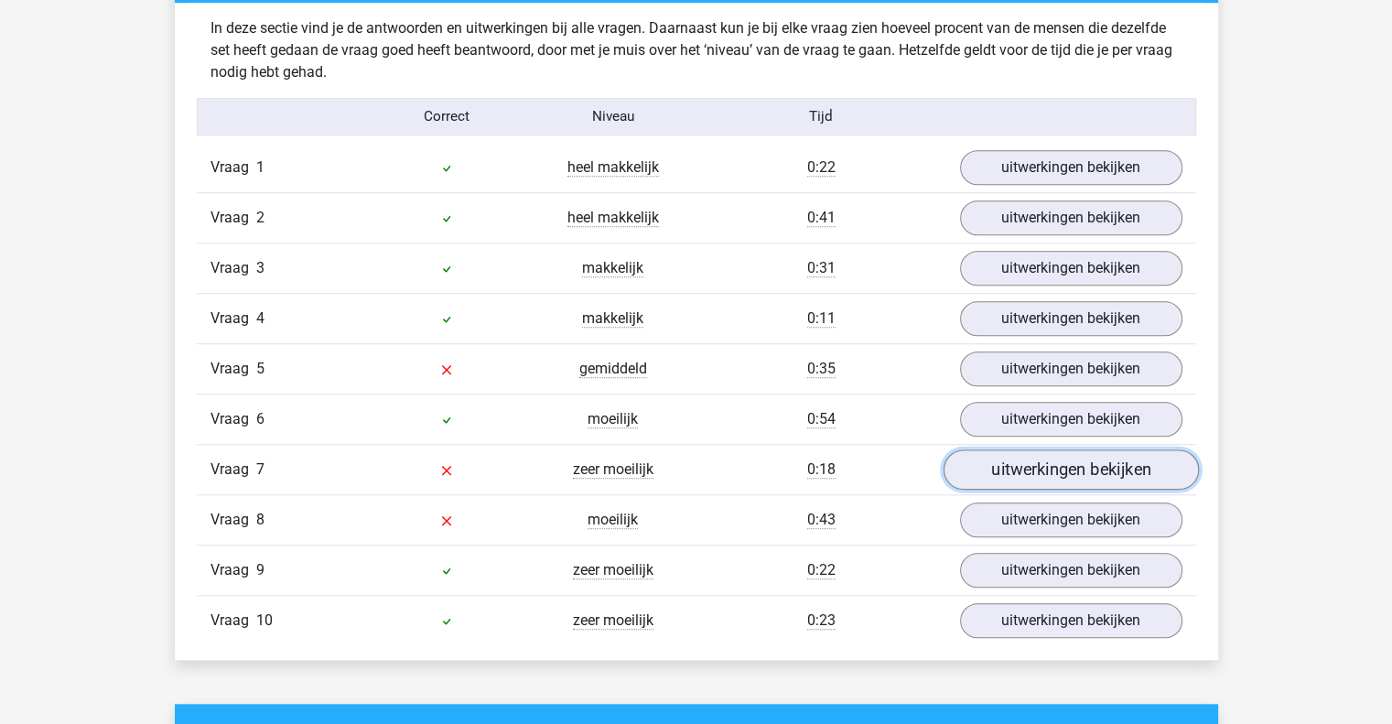
click at [1010, 457] on link "uitwerkingen bekijken" at bounding box center [1069, 469] width 255 height 40
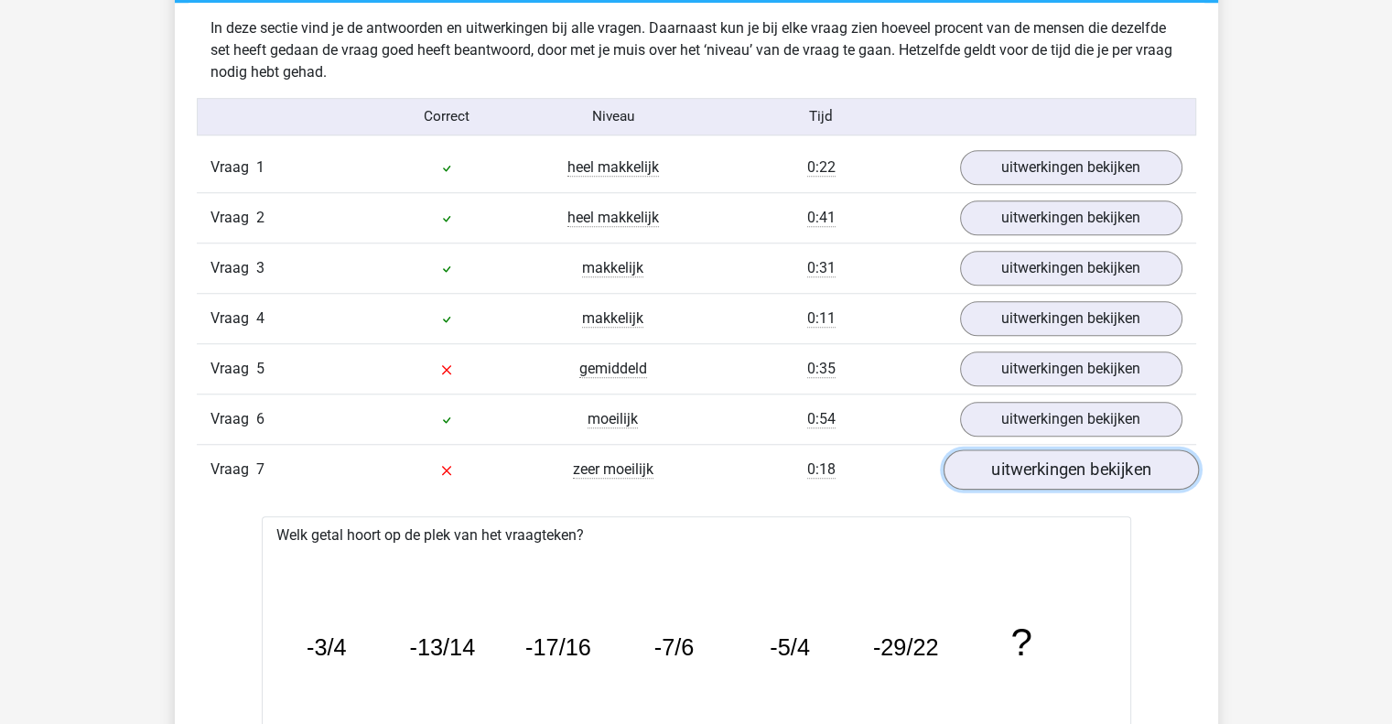
click at [1010, 457] on link "uitwerkingen bekijken" at bounding box center [1069, 469] width 255 height 40
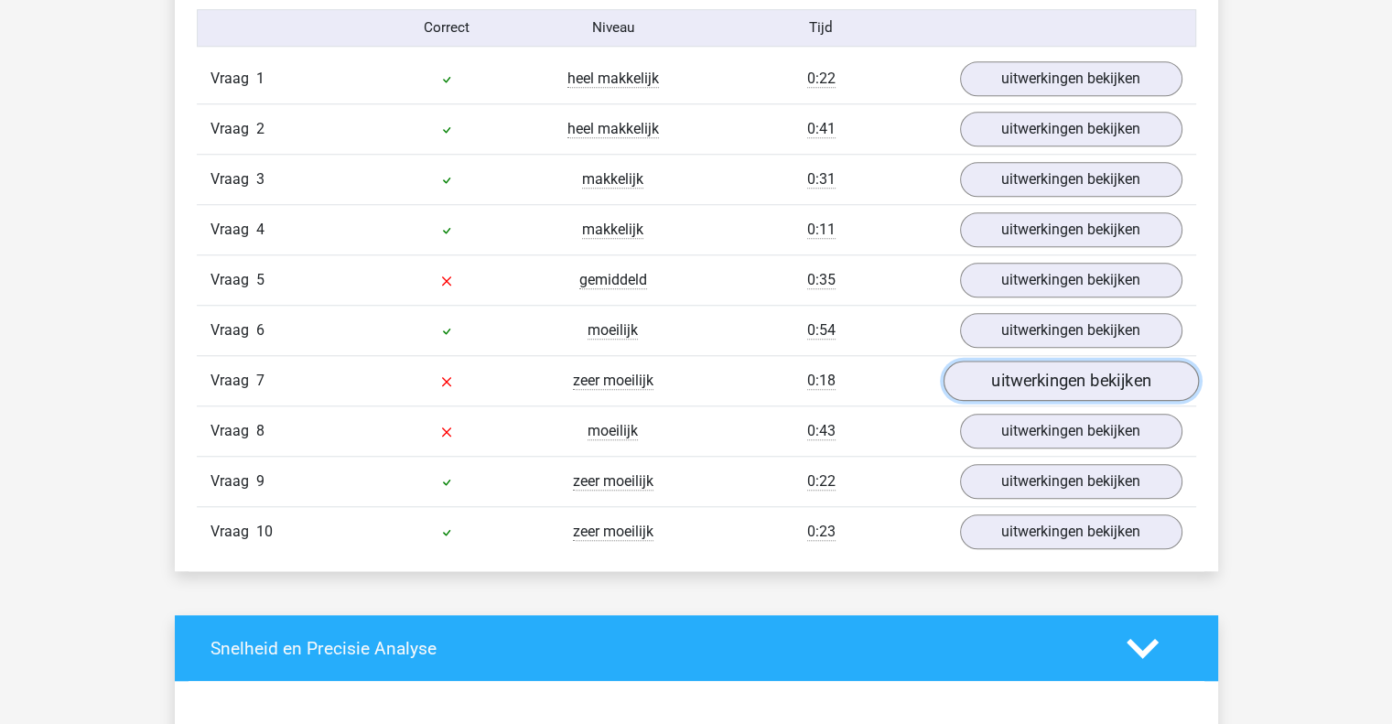
scroll to position [1526, 0]
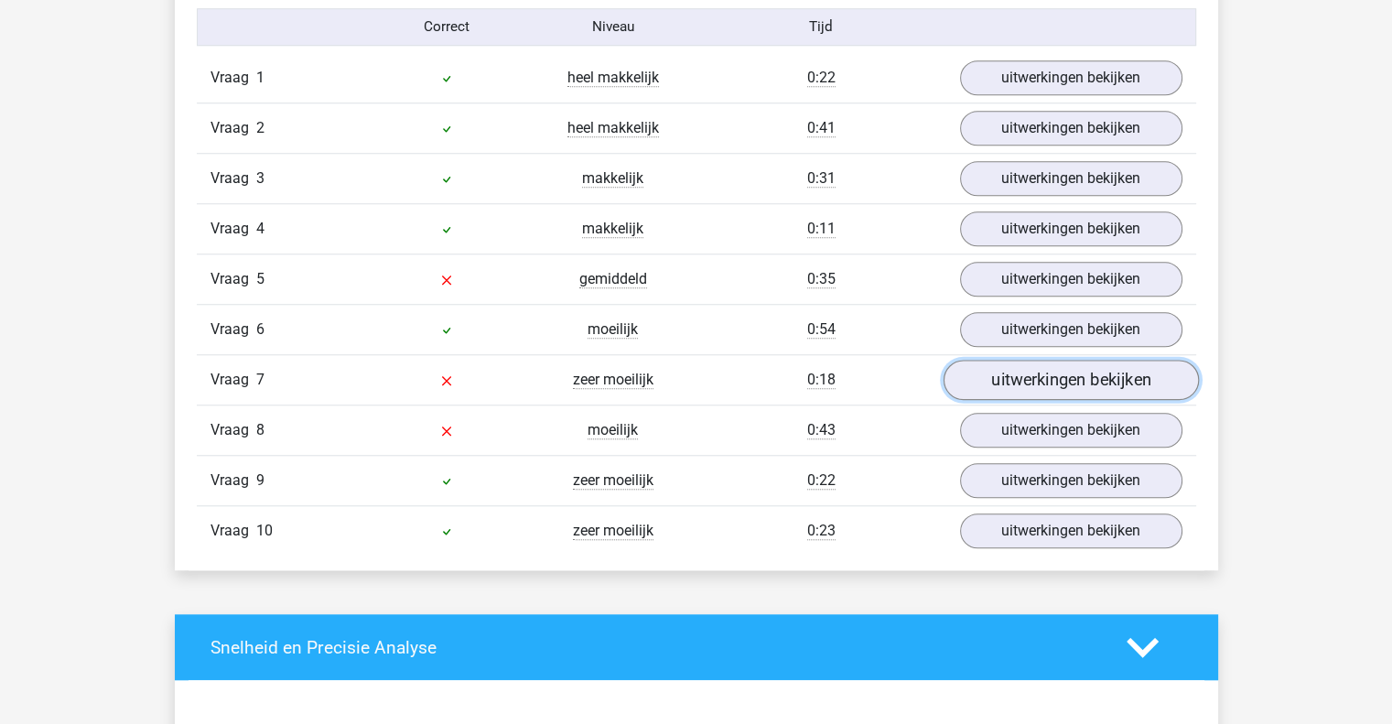
click at [1037, 372] on link "uitwerkingen bekijken" at bounding box center [1069, 380] width 255 height 40
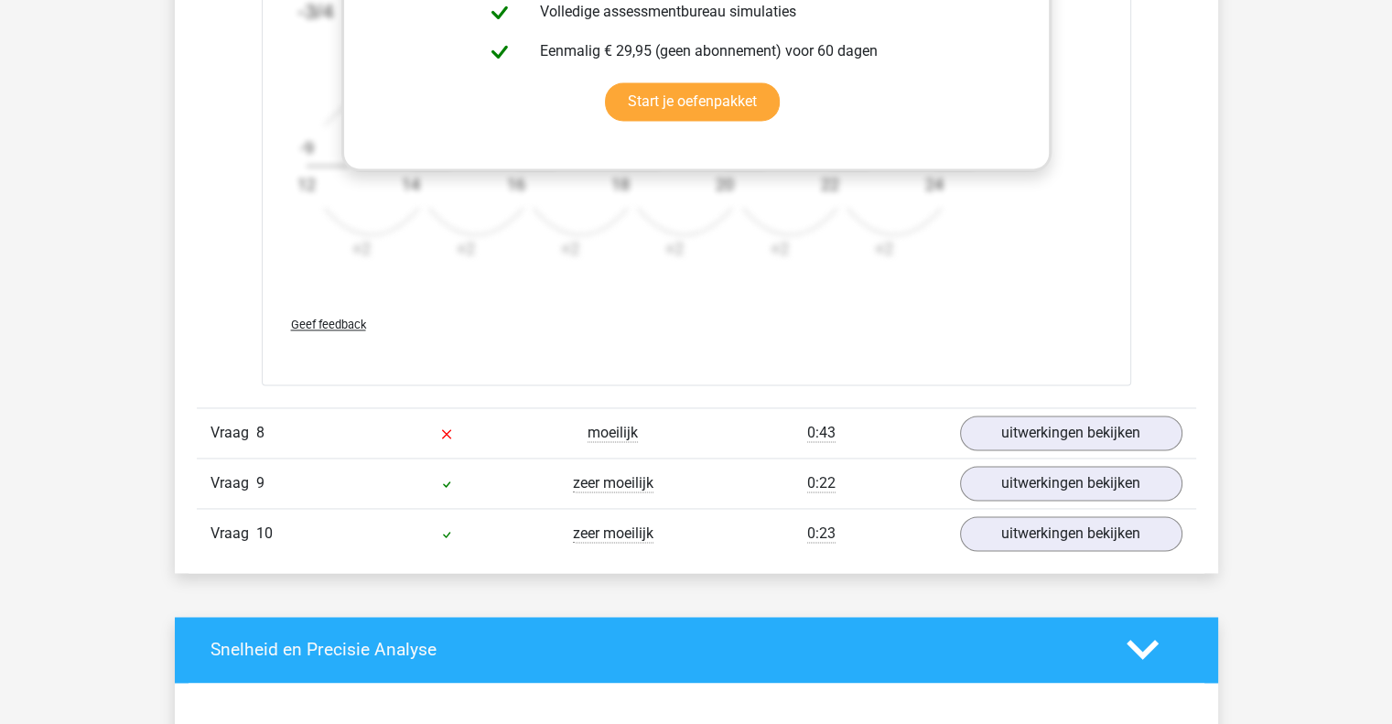
scroll to position [2655, 0]
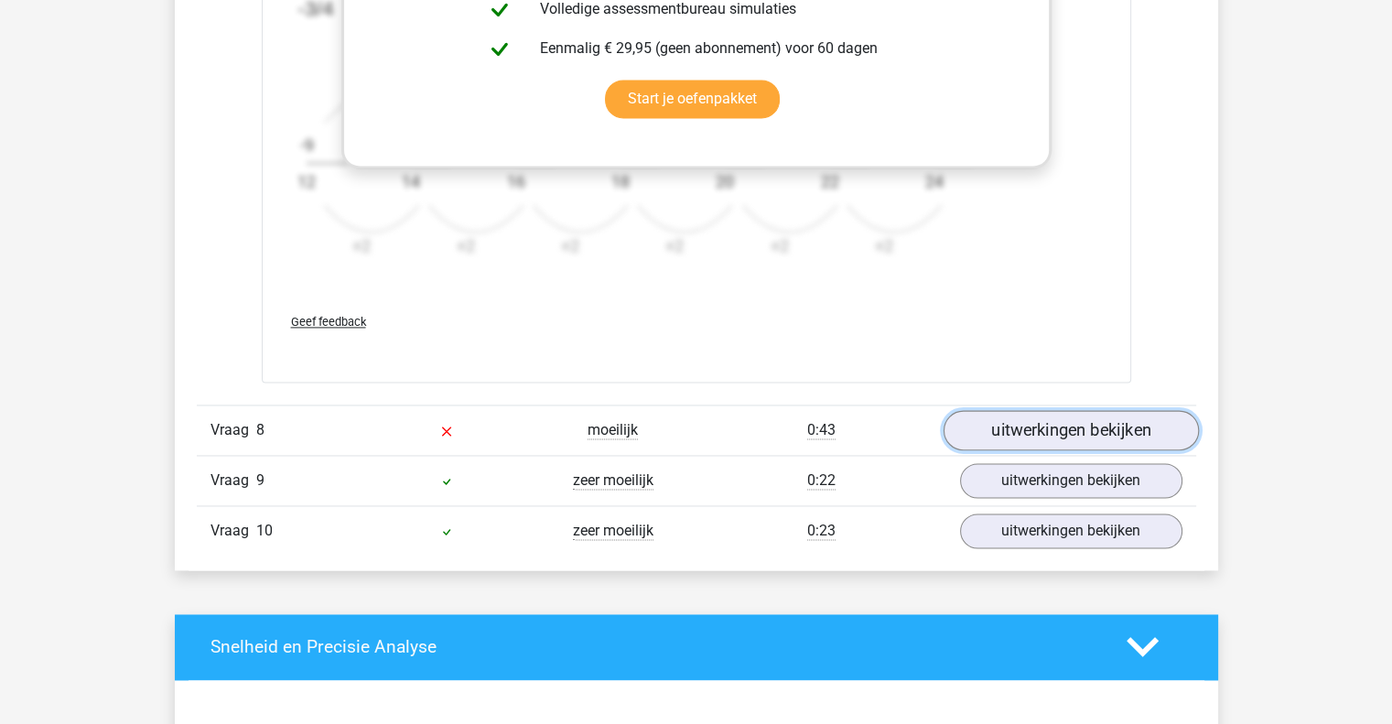
click at [1011, 430] on link "uitwerkingen bekijken" at bounding box center [1069, 430] width 255 height 40
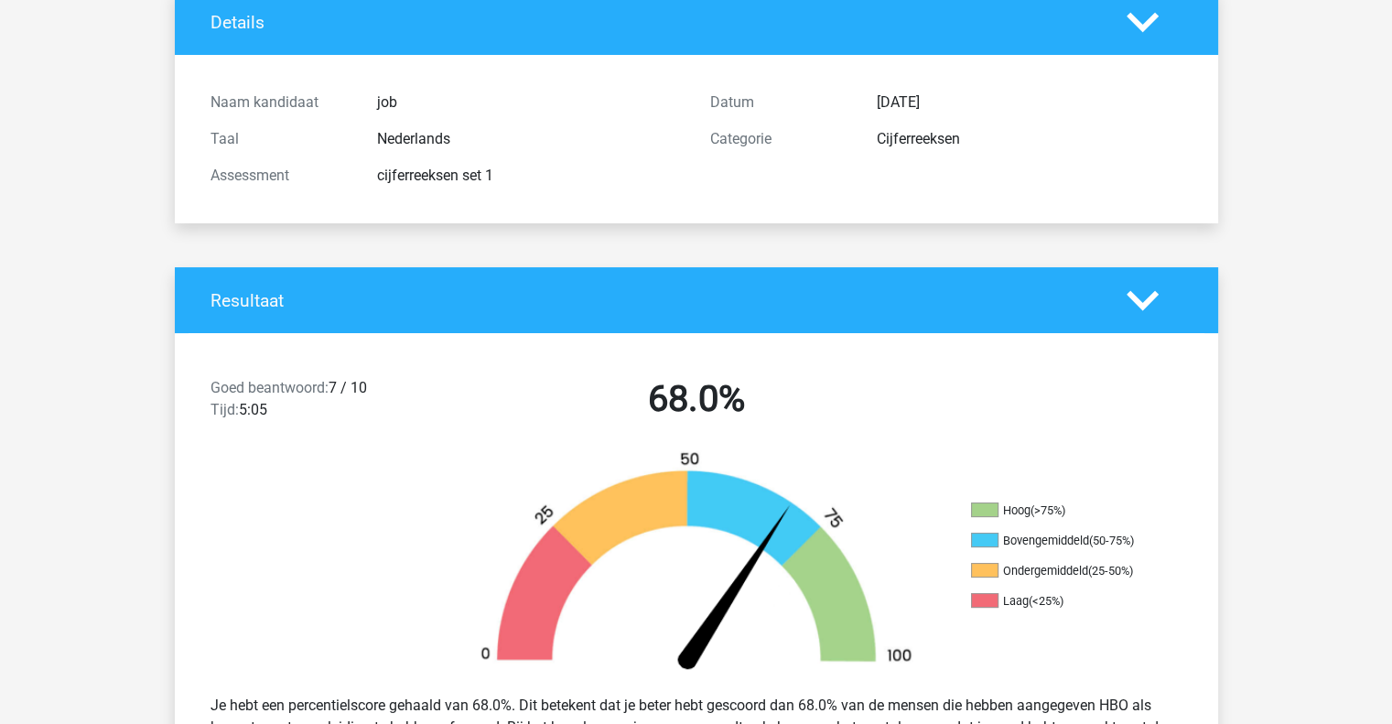
scroll to position [0, 0]
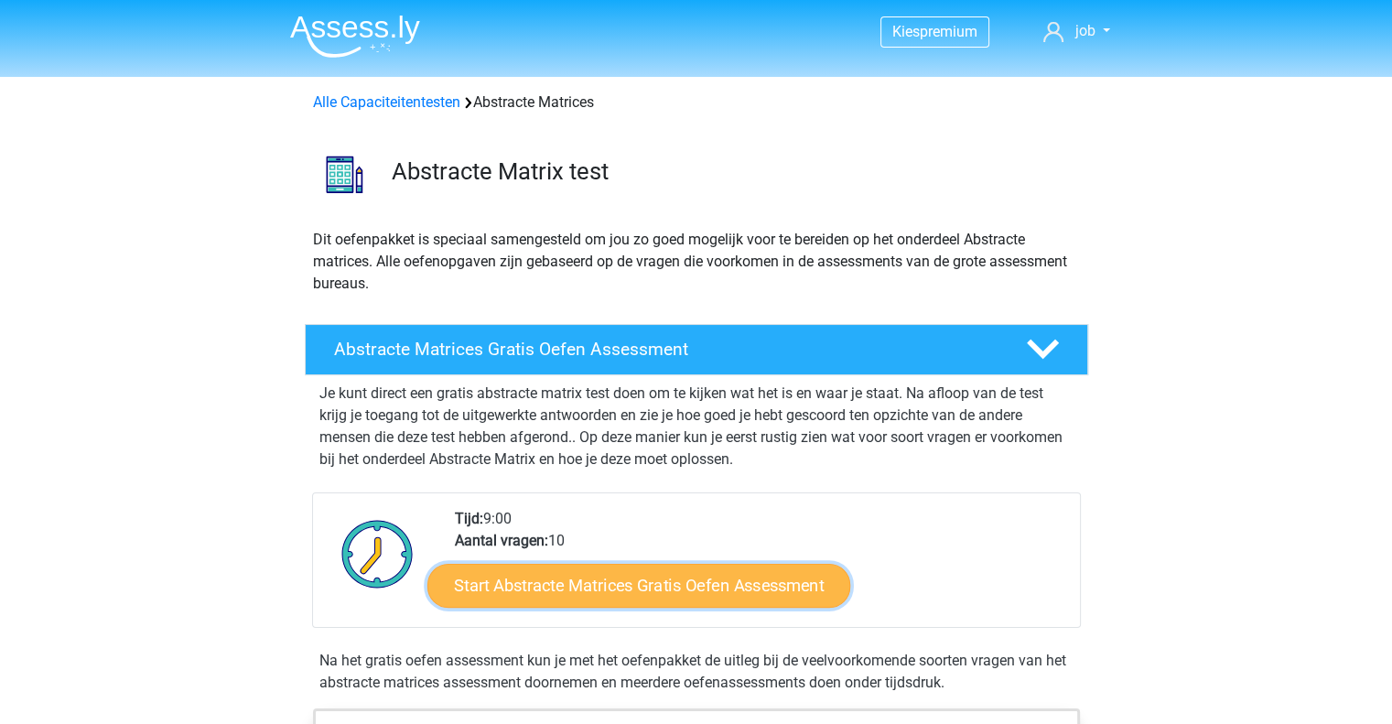
click at [687, 577] on link "Start Abstracte Matrices Gratis Oefen Assessment" at bounding box center [638, 585] width 423 height 44
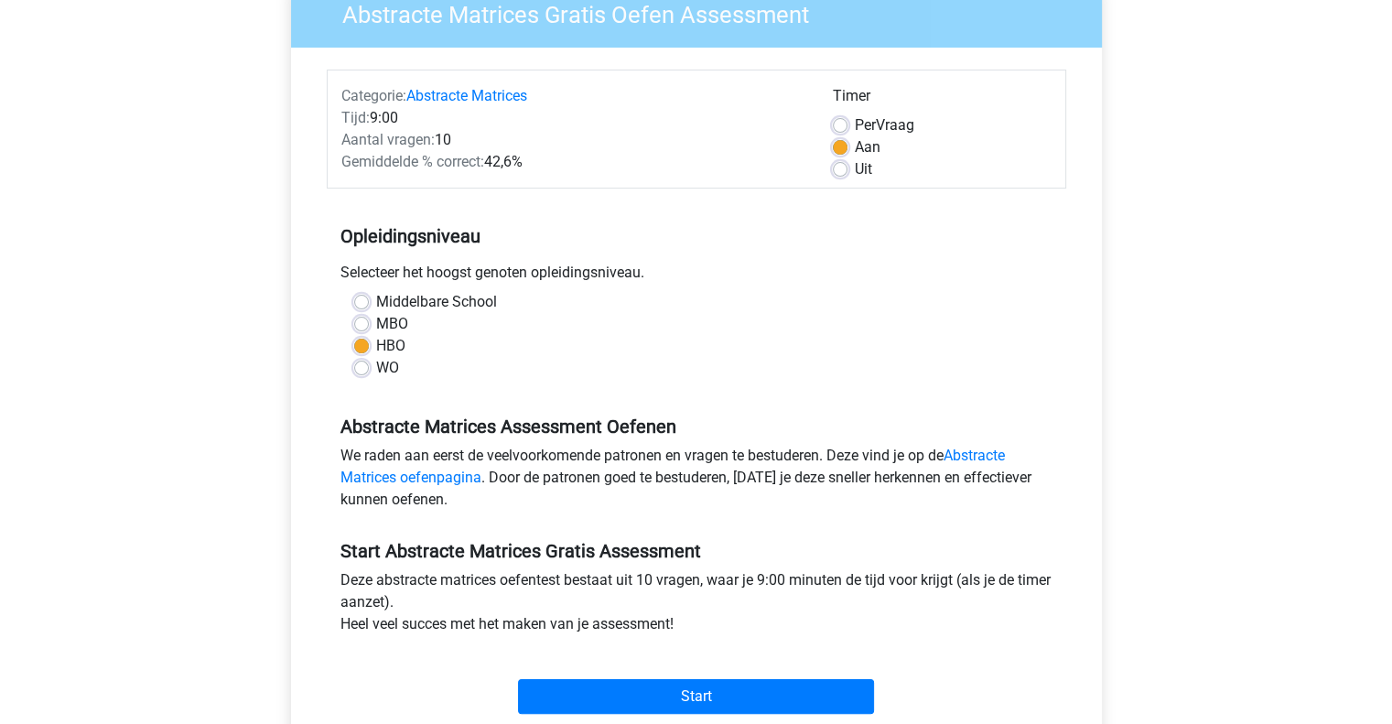
scroll to position [168, 0]
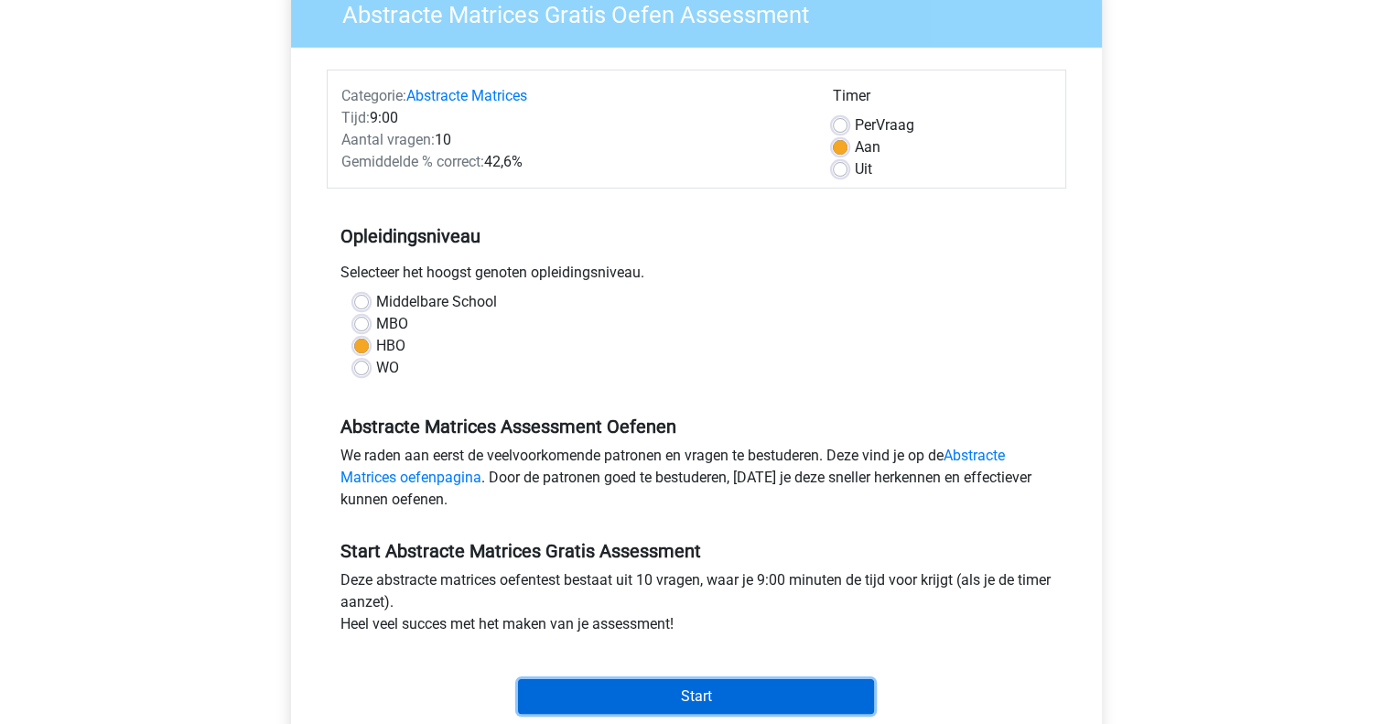
click at [633, 697] on input "Start" at bounding box center [696, 696] width 356 height 35
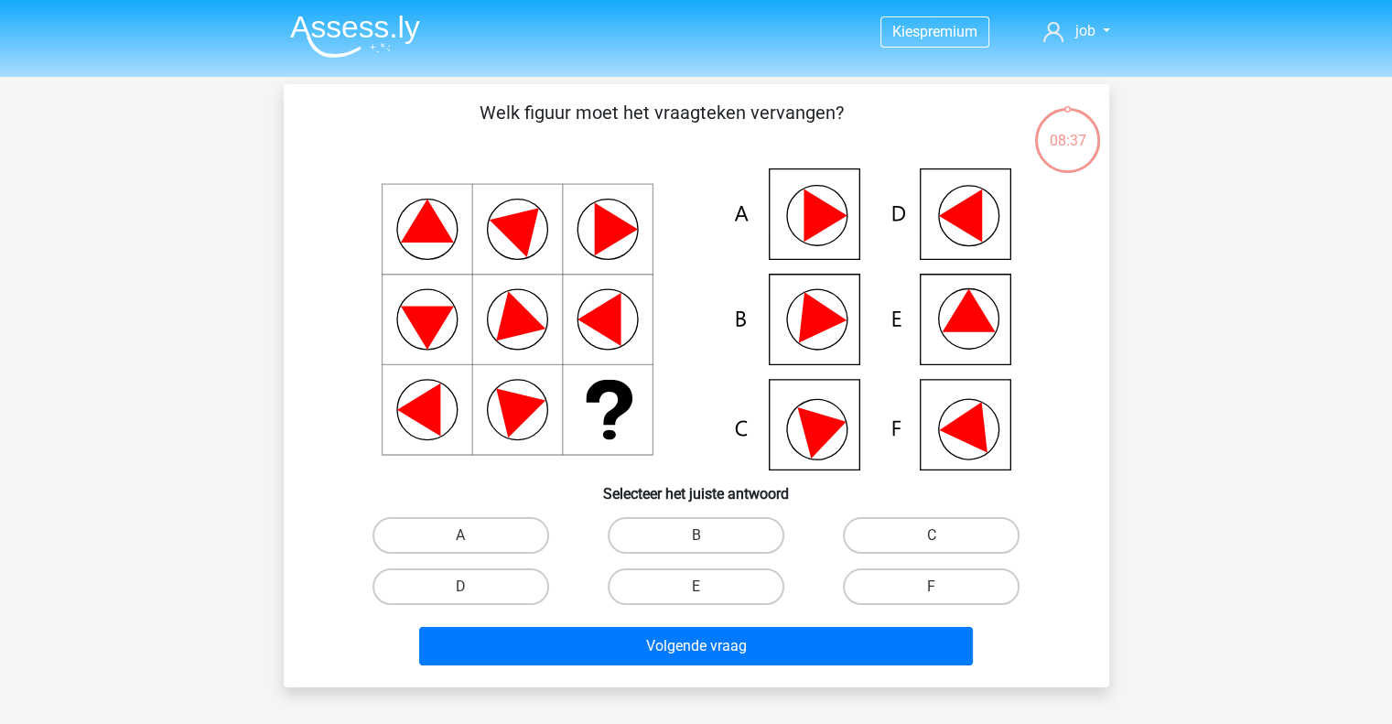
click at [971, 325] on icon at bounding box center [968, 310] width 53 height 43
click at [677, 581] on label "E" at bounding box center [696, 586] width 177 height 37
click at [695, 586] on input "E" at bounding box center [701, 592] width 12 height 12
radio input "true"
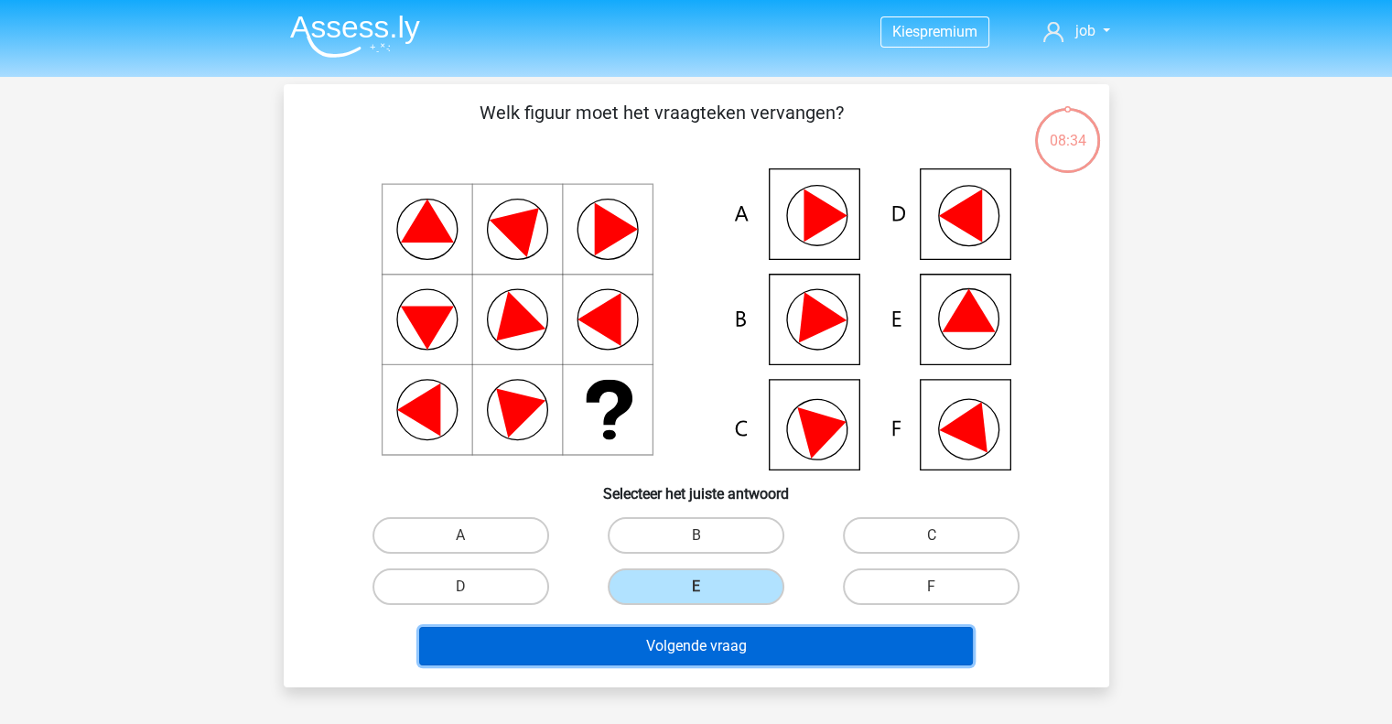
click at [700, 646] on button "Volgende vraag" at bounding box center [696, 646] width 554 height 38
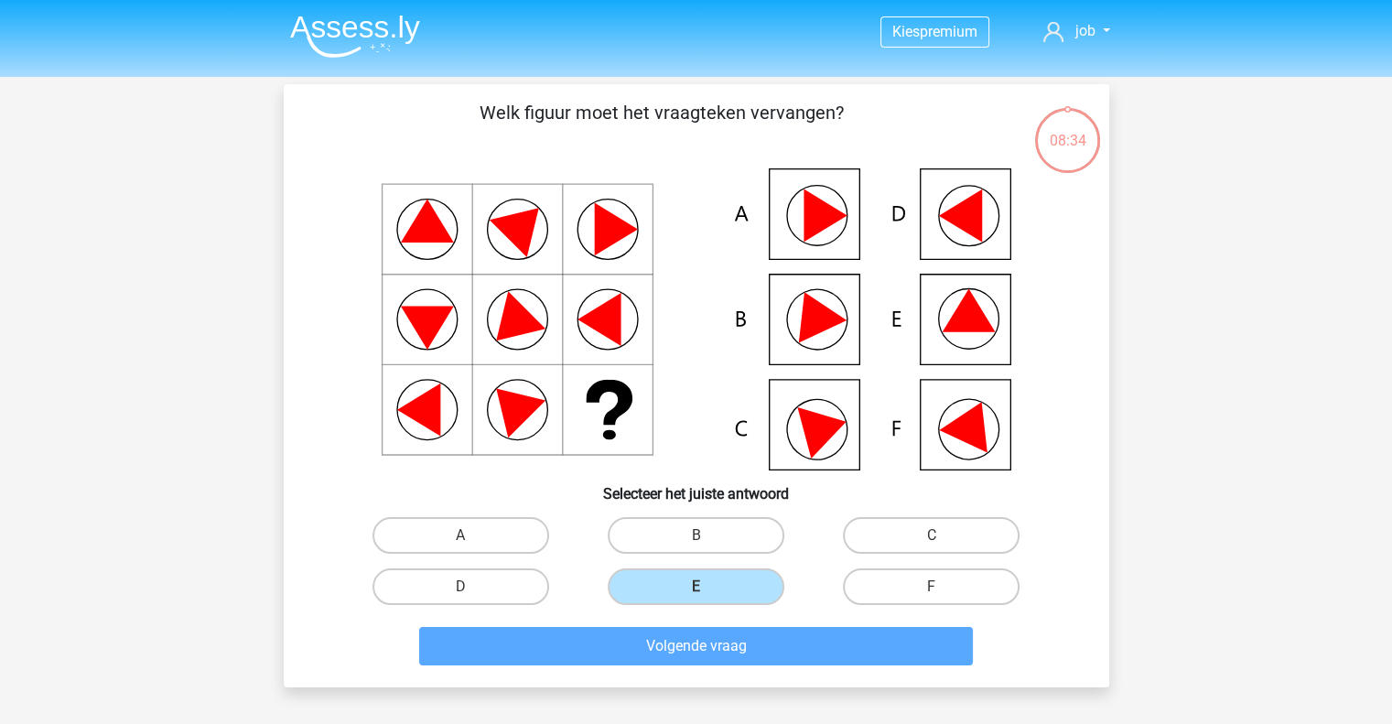
scroll to position [84, 0]
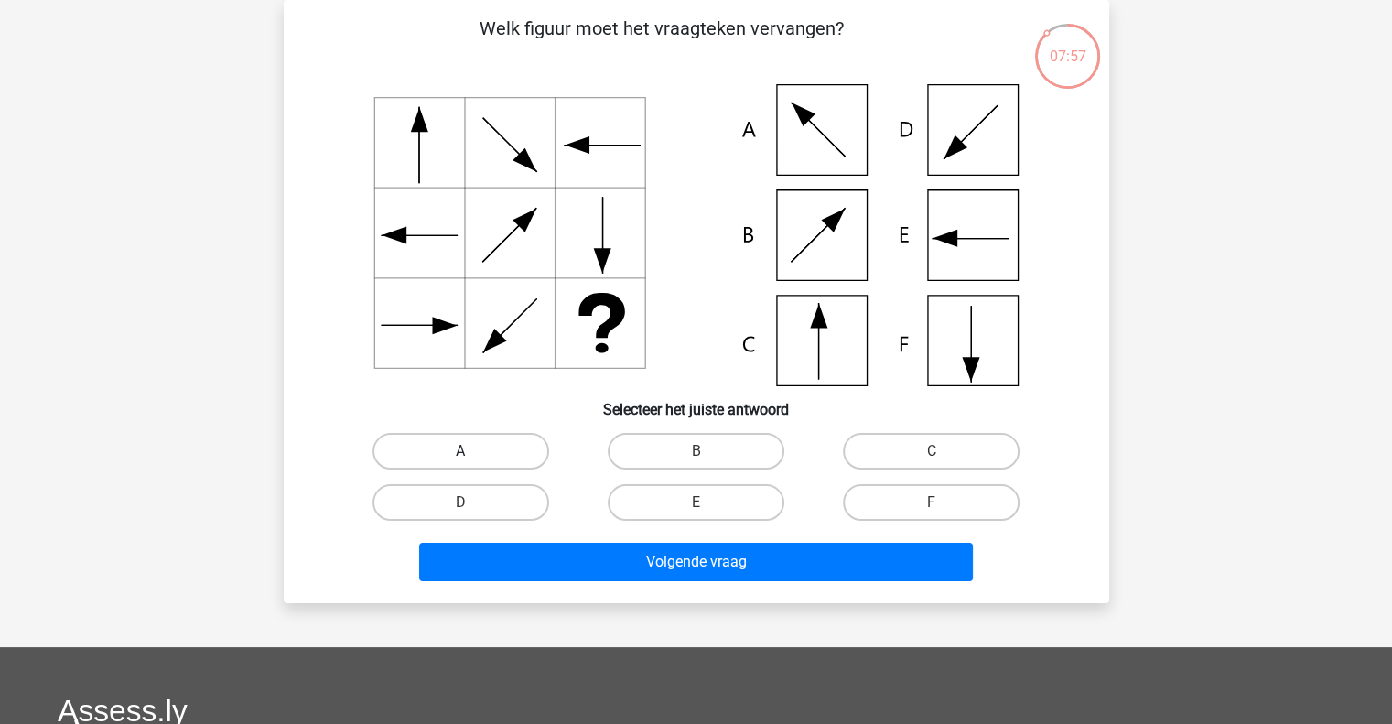
click at [447, 442] on label "A" at bounding box center [460, 451] width 177 height 37
click at [460, 451] on input "A" at bounding box center [466, 457] width 12 height 12
radio input "true"
click at [554, 587] on div "Welk figuur moet het vraagteken vervangen?" at bounding box center [696, 301] width 825 height 603
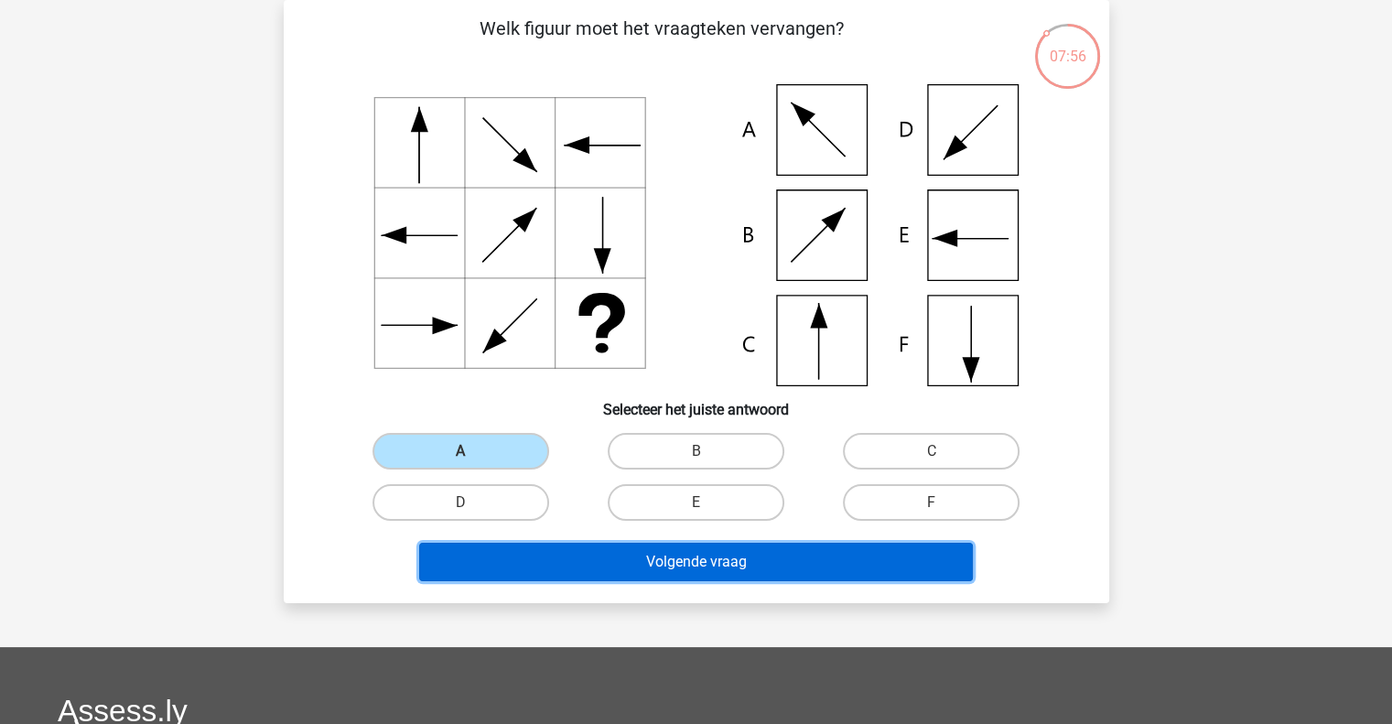
click at [589, 560] on button "Volgende vraag" at bounding box center [696, 562] width 554 height 38
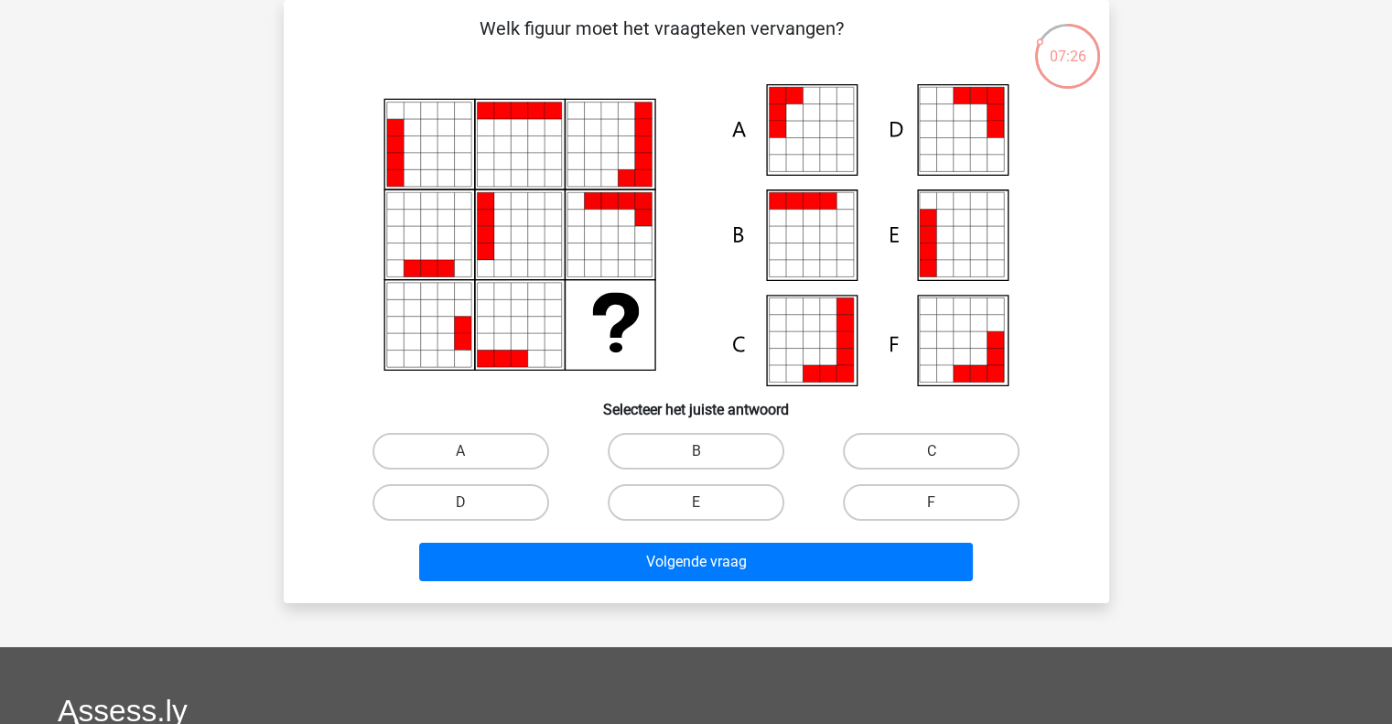
click at [952, 124] on icon at bounding box center [944, 129] width 16 height 16
click at [485, 499] on label "D" at bounding box center [460, 502] width 177 height 37
click at [472, 502] on input "D" at bounding box center [466, 508] width 12 height 12
radio input "true"
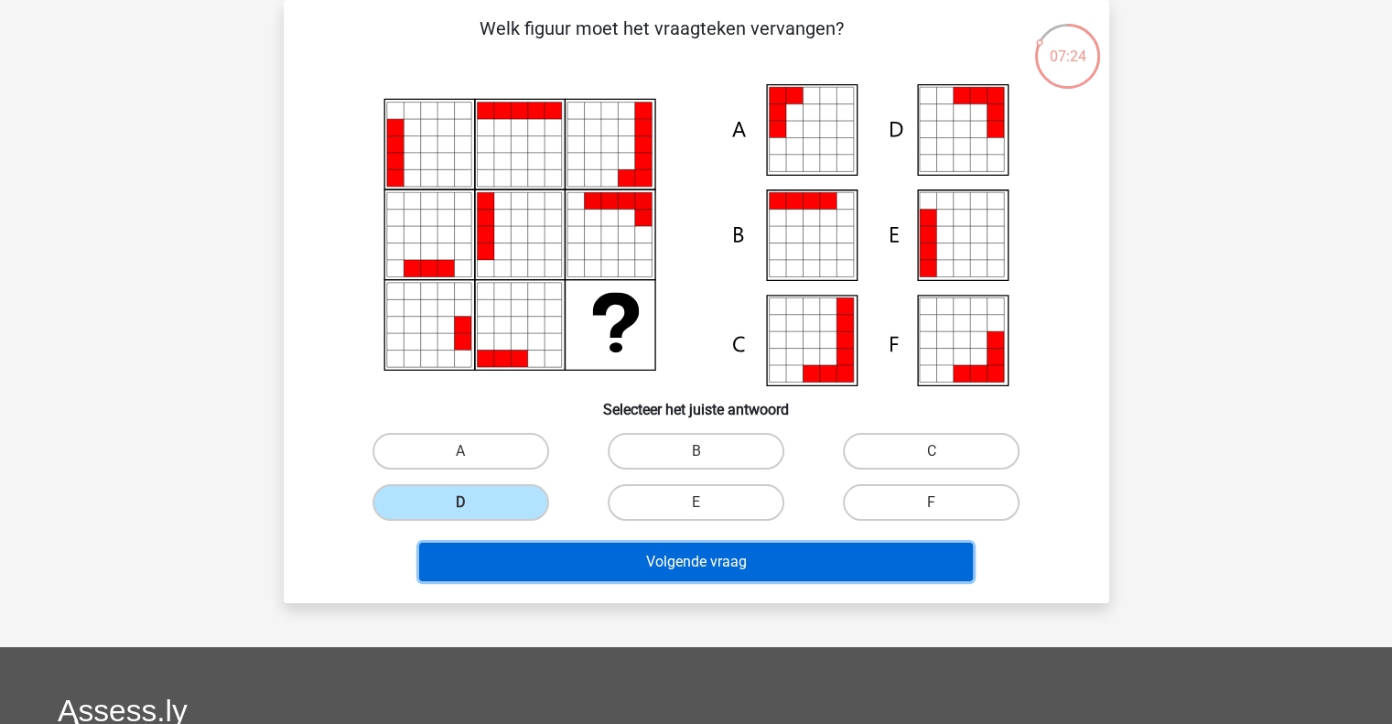
click at [520, 570] on button "Volgende vraag" at bounding box center [696, 562] width 554 height 38
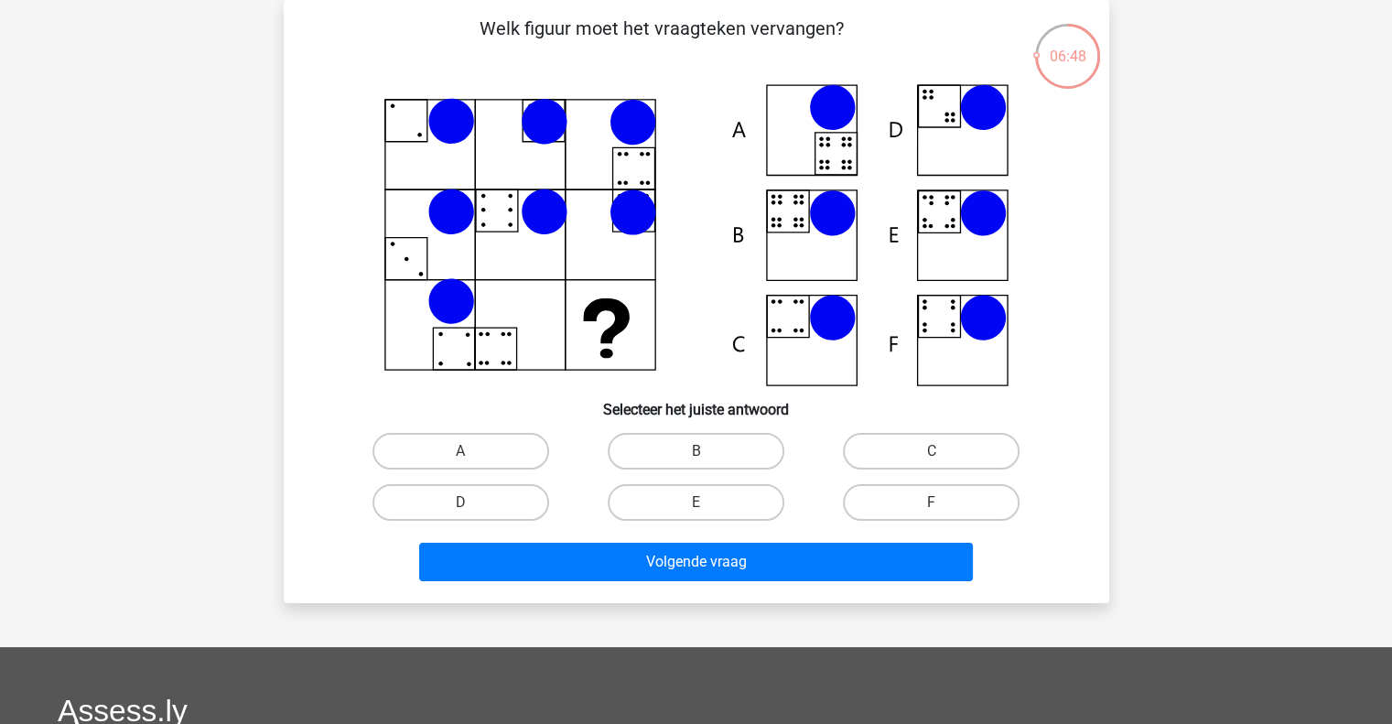
click at [774, 250] on icon at bounding box center [696, 235] width 737 height 302
click at [702, 447] on label "B" at bounding box center [696, 451] width 177 height 37
click at [702, 451] on input "B" at bounding box center [701, 457] width 12 height 12
radio input "true"
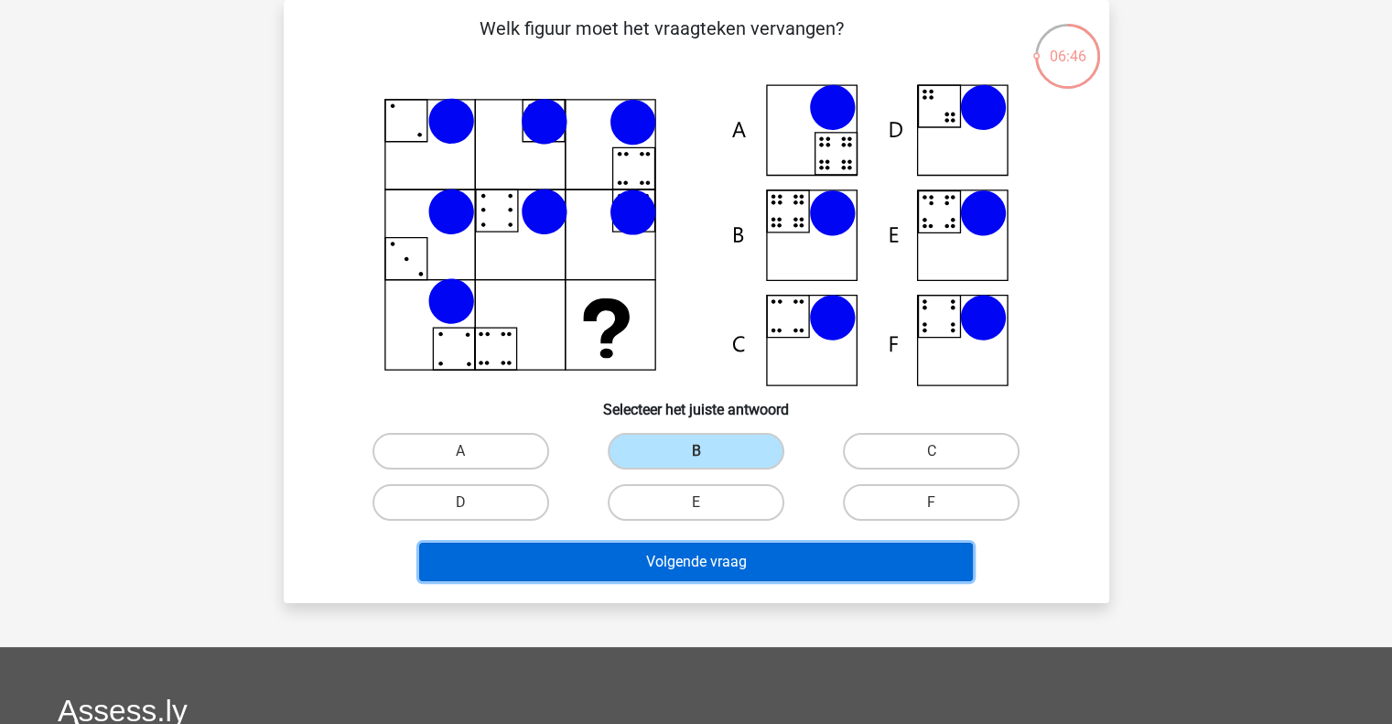
click at [717, 563] on button "Volgende vraag" at bounding box center [696, 562] width 554 height 38
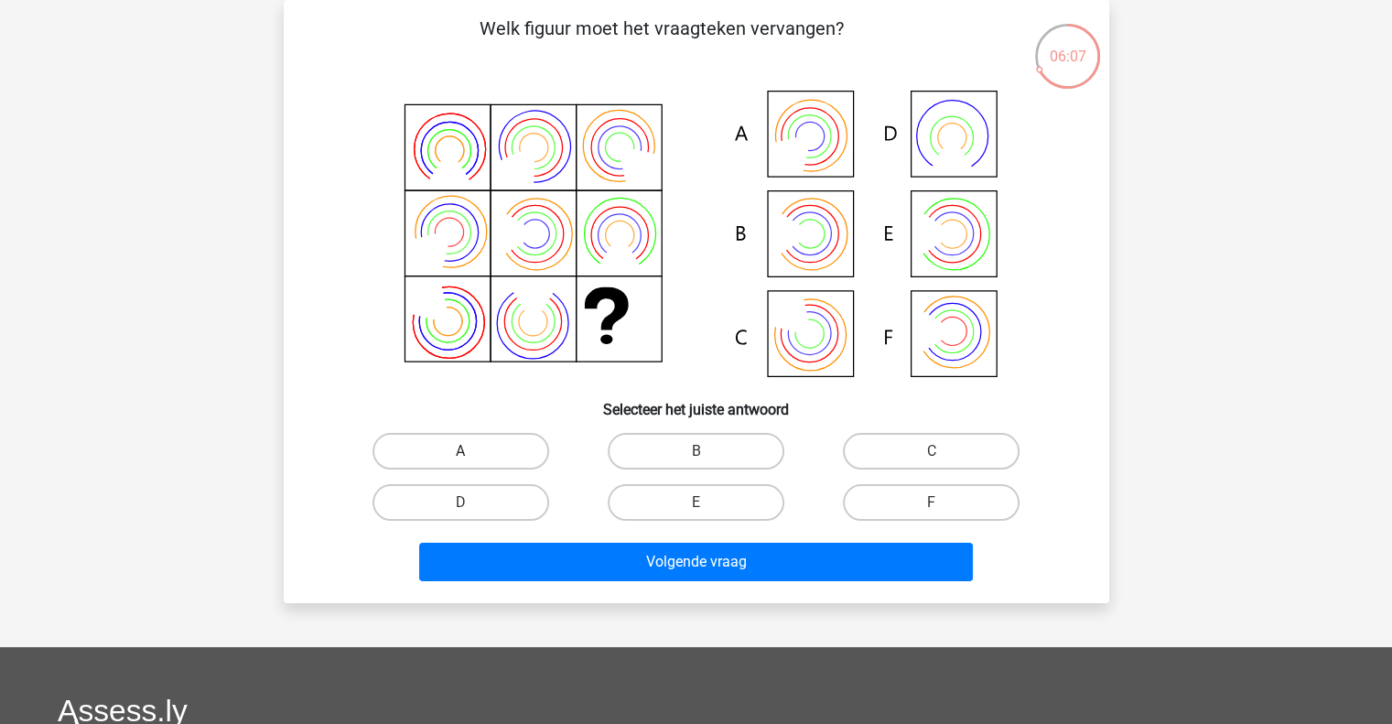
click at [496, 449] on label "A" at bounding box center [460, 451] width 177 height 37
click at [472, 451] on input "A" at bounding box center [466, 457] width 12 height 12
radio input "true"
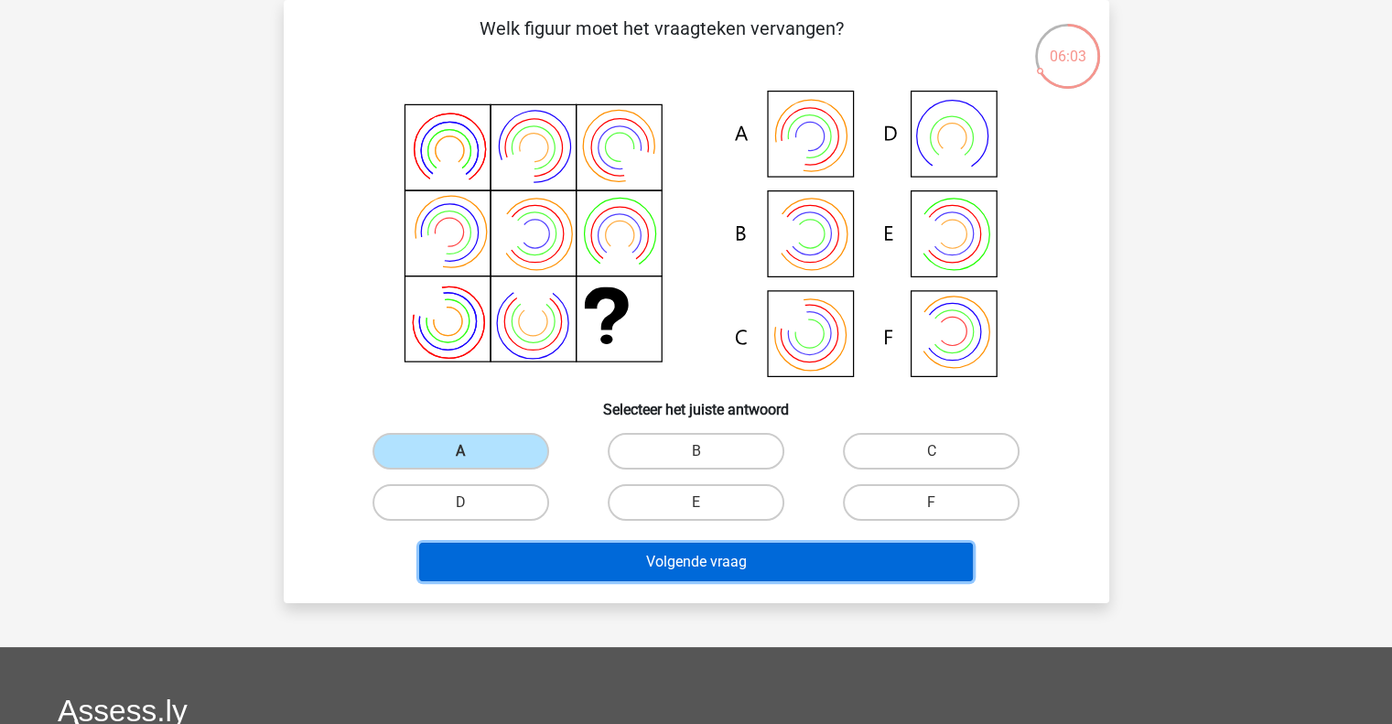
click at [562, 554] on button "Volgende vraag" at bounding box center [696, 562] width 554 height 38
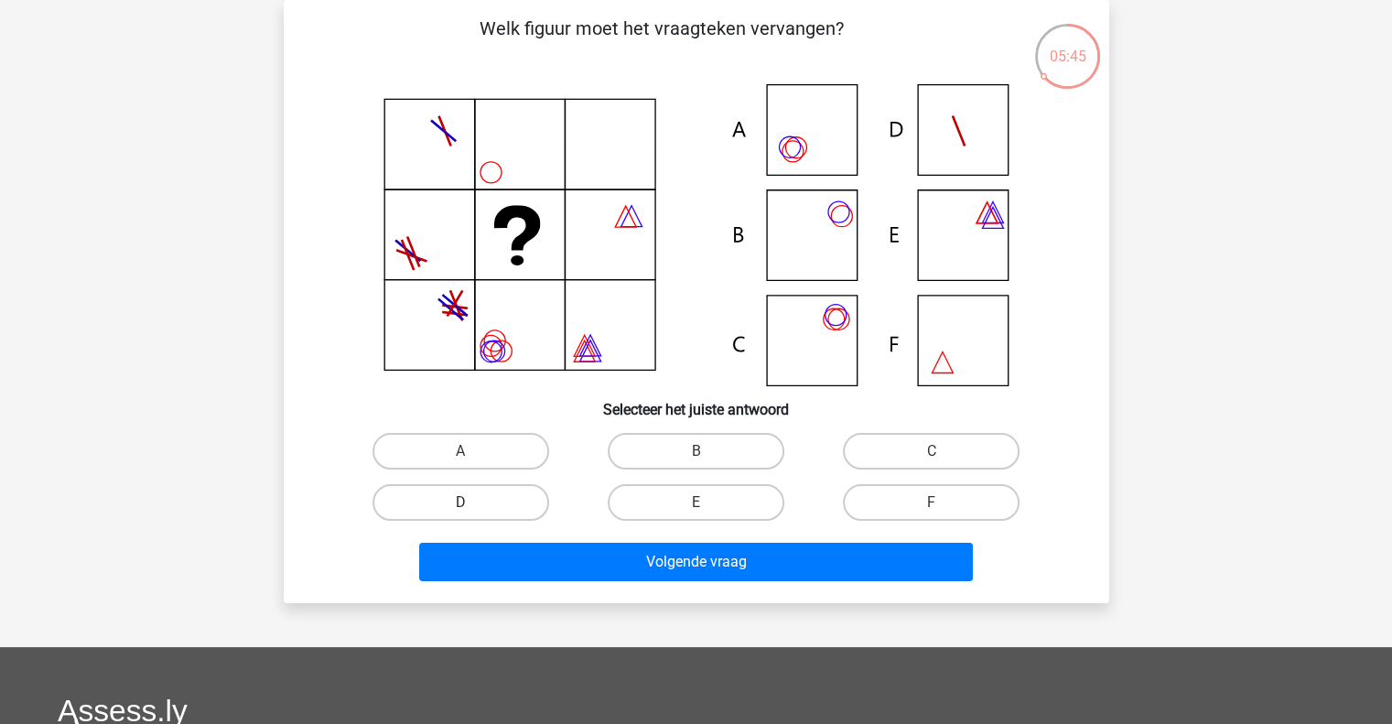
click at [541, 507] on label "D" at bounding box center [460, 502] width 177 height 37
click at [472, 507] on input "D" at bounding box center [466, 508] width 12 height 12
radio input "true"
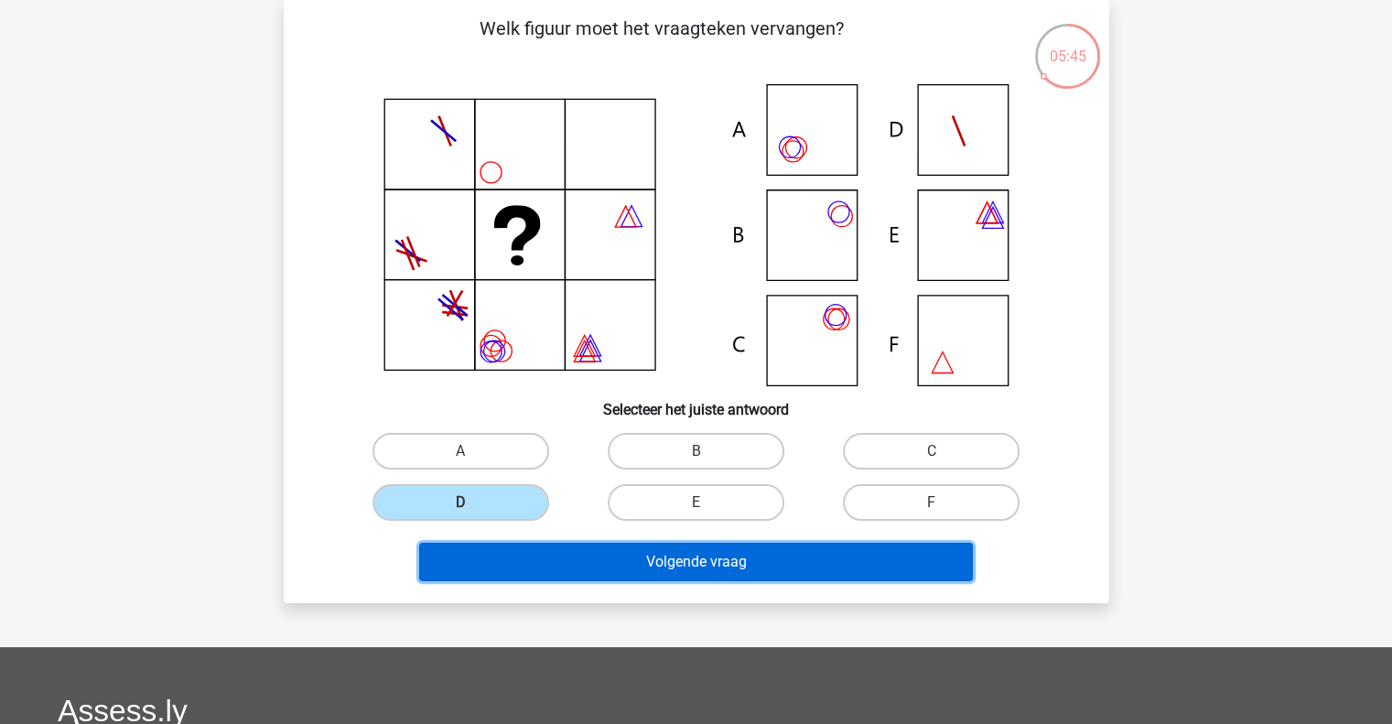
click at [560, 578] on button "Volgende vraag" at bounding box center [696, 562] width 554 height 38
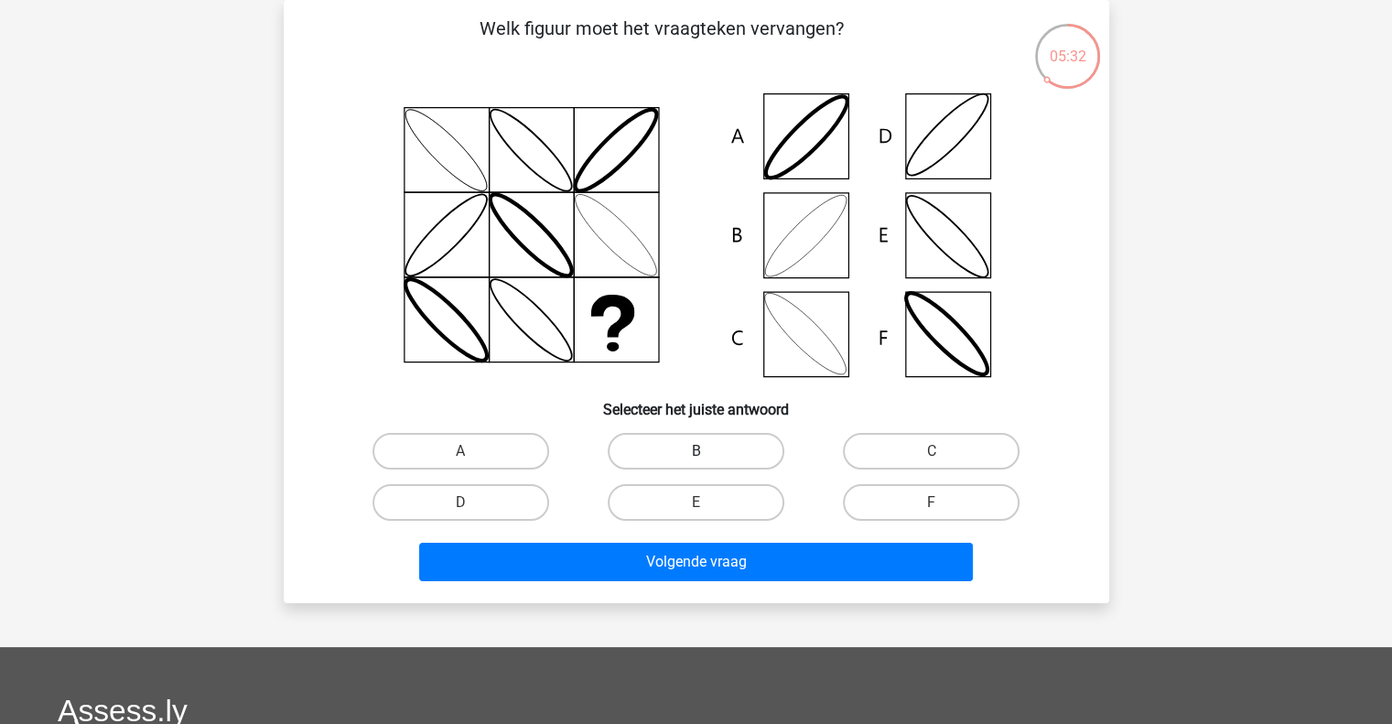
click at [709, 462] on label "B" at bounding box center [696, 451] width 177 height 37
click at [707, 462] on input "B" at bounding box center [701, 457] width 12 height 12
radio input "true"
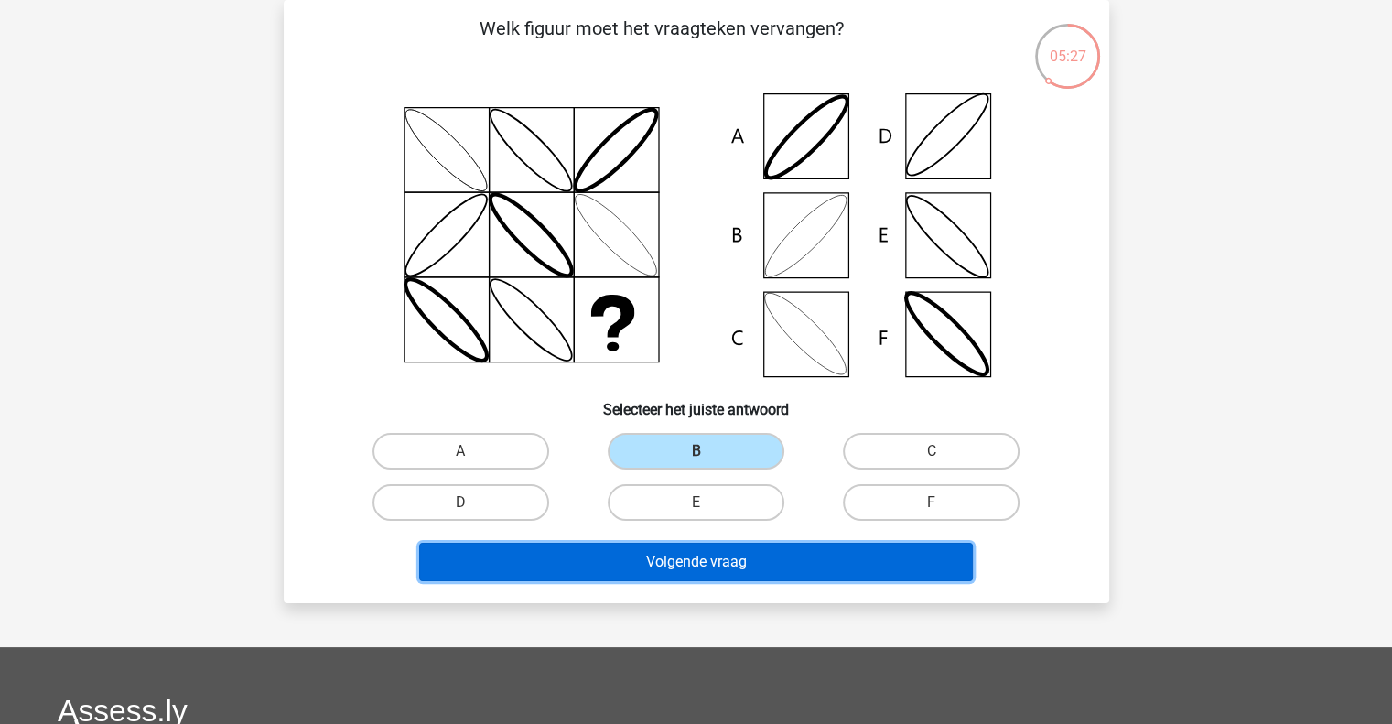
click at [673, 554] on button "Volgende vraag" at bounding box center [696, 562] width 554 height 38
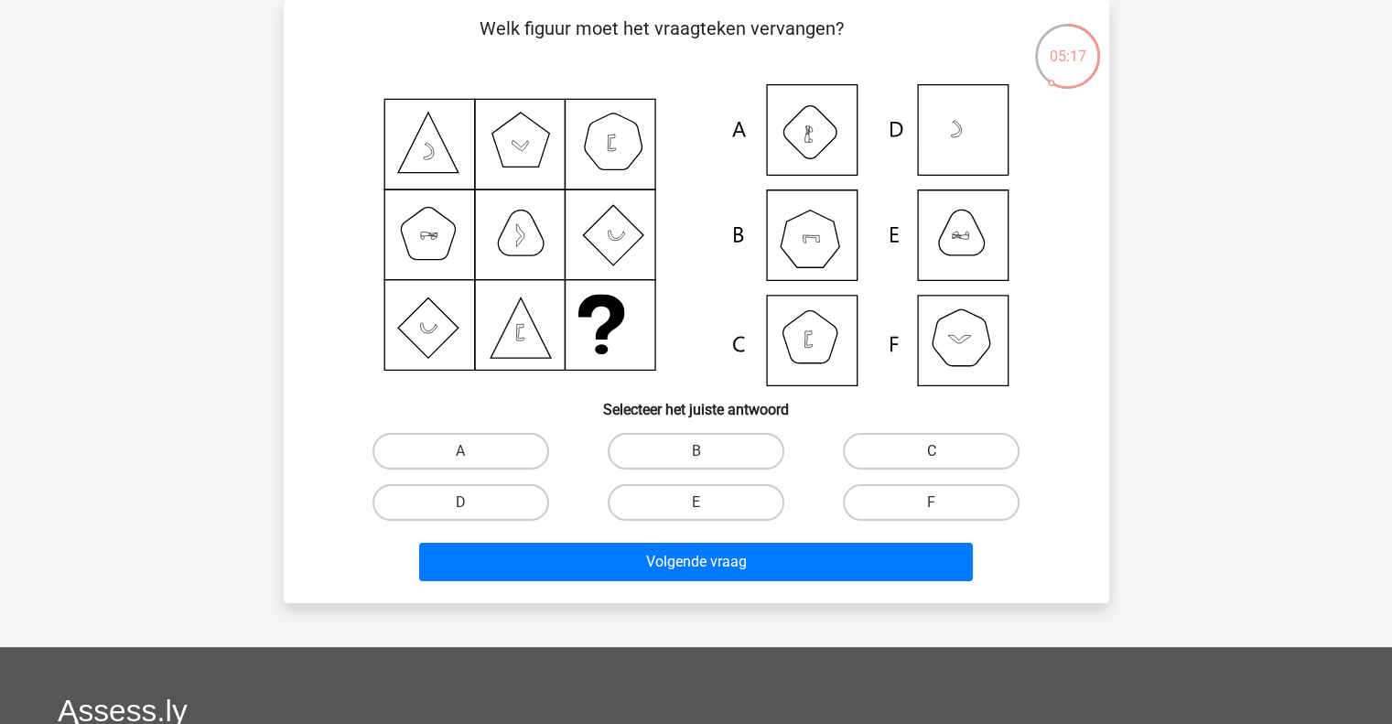
click at [855, 457] on label "C" at bounding box center [931, 451] width 177 height 37
click at [931, 457] on input "C" at bounding box center [937, 457] width 12 height 12
radio input "true"
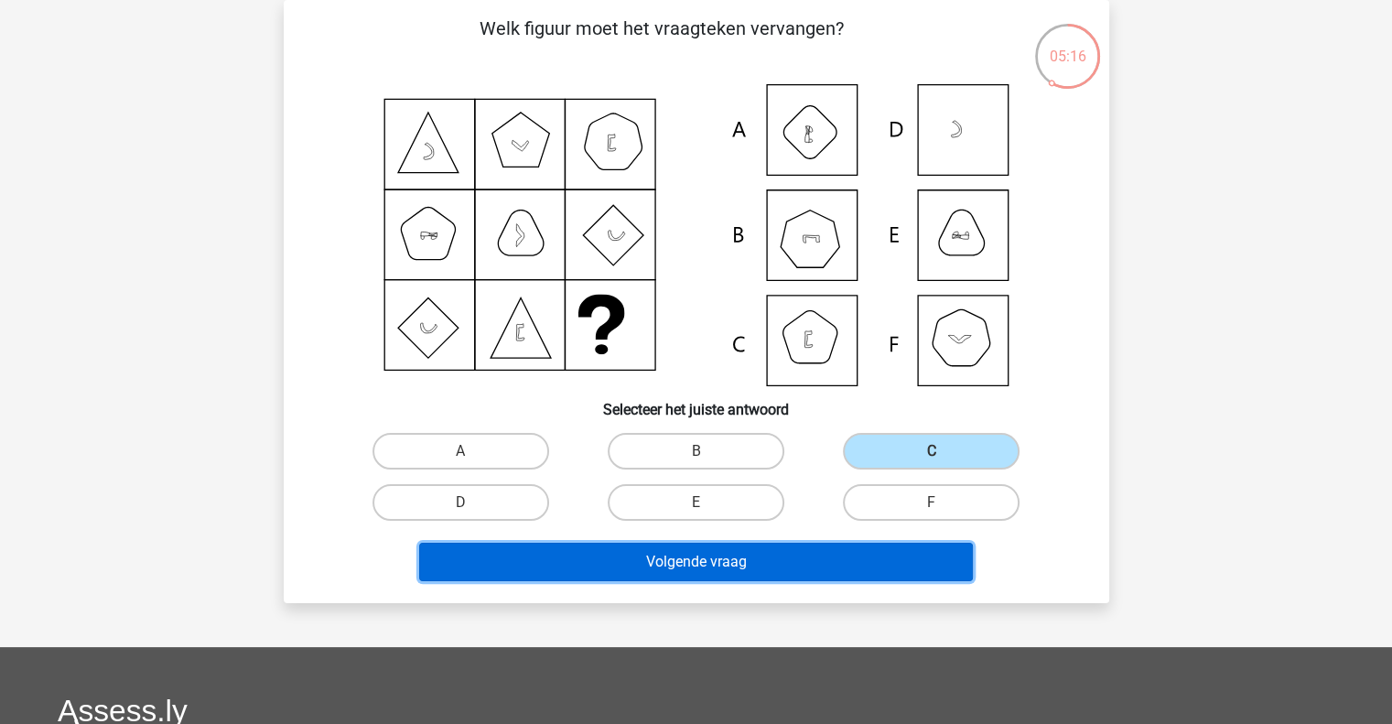
click at [772, 555] on button "Volgende vraag" at bounding box center [696, 562] width 554 height 38
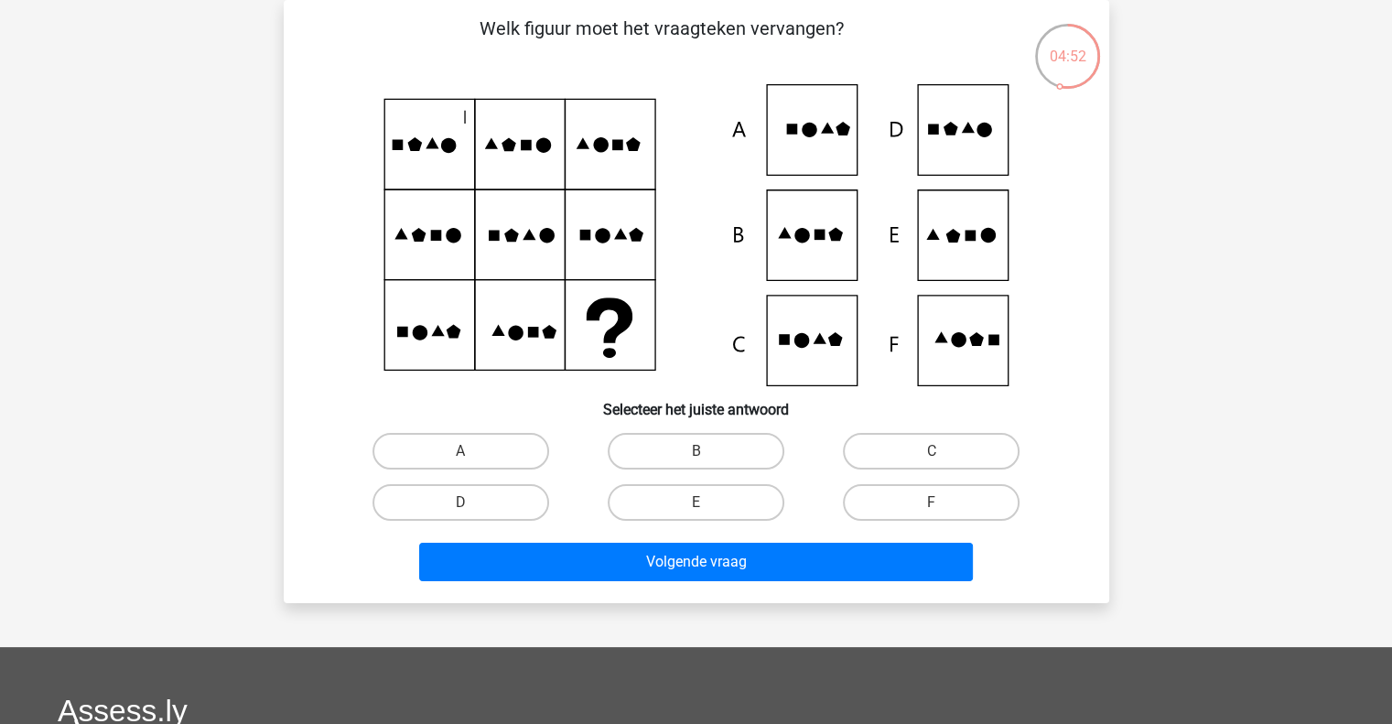
click at [946, 138] on icon at bounding box center [696, 235] width 737 height 302
click at [492, 501] on label "D" at bounding box center [460, 502] width 177 height 37
click at [472, 502] on input "D" at bounding box center [466, 508] width 12 height 12
radio input "true"
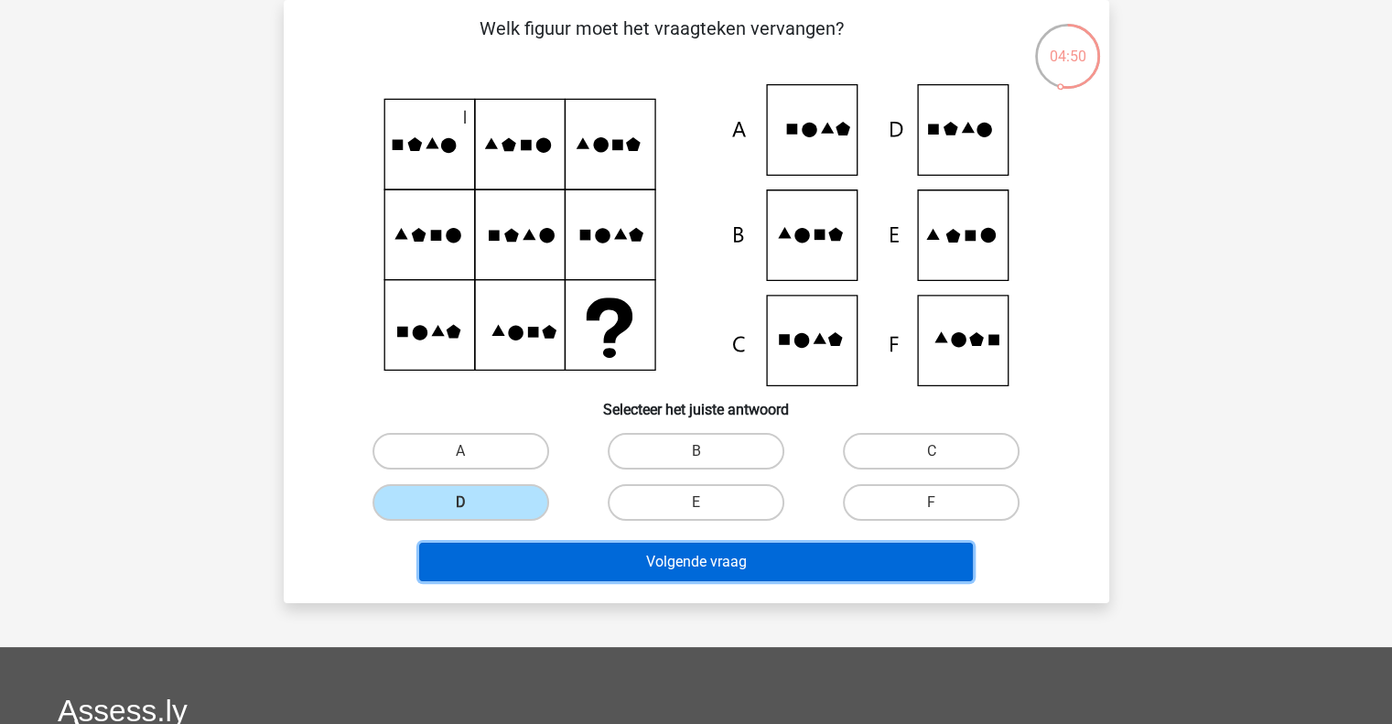
click at [565, 566] on button "Volgende vraag" at bounding box center [696, 562] width 554 height 38
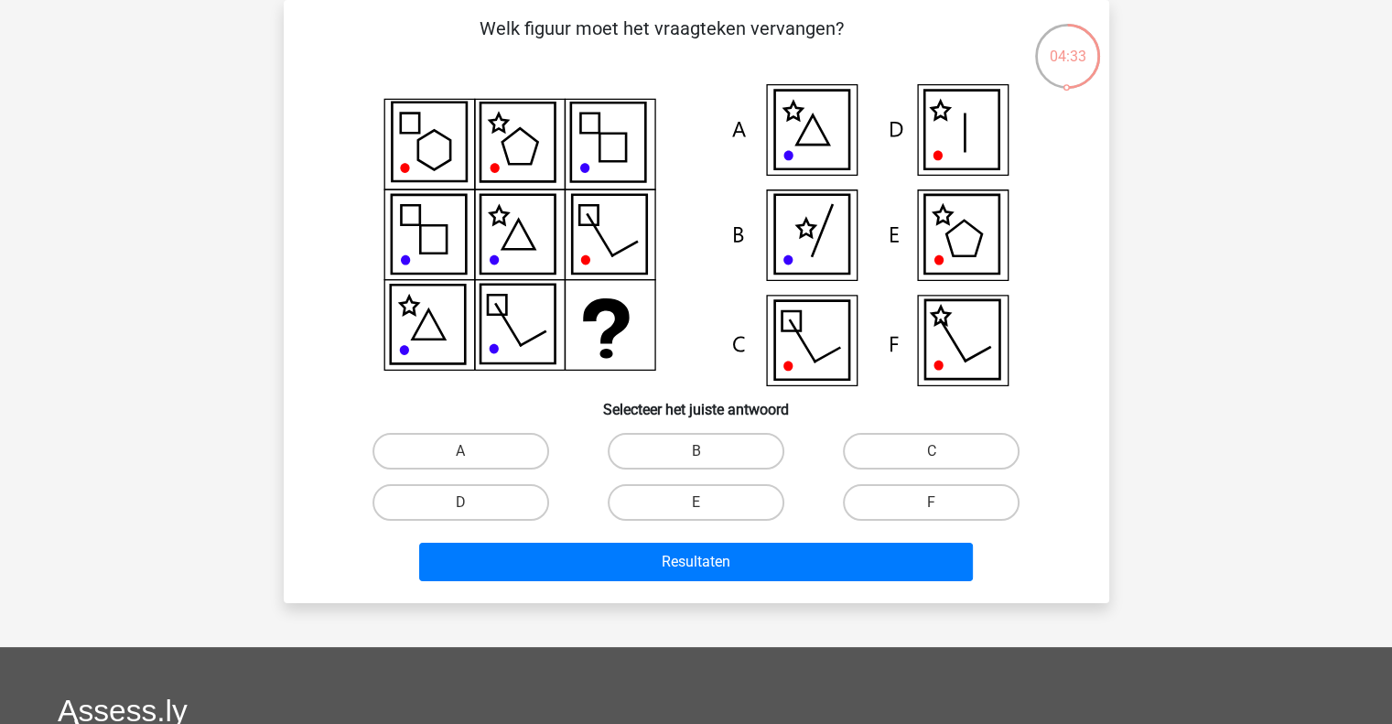
click at [976, 221] on icon at bounding box center [961, 234] width 74 height 79
click at [694, 499] on label "E" at bounding box center [696, 502] width 177 height 37
click at [695, 502] on input "E" at bounding box center [701, 508] width 12 height 12
radio input "true"
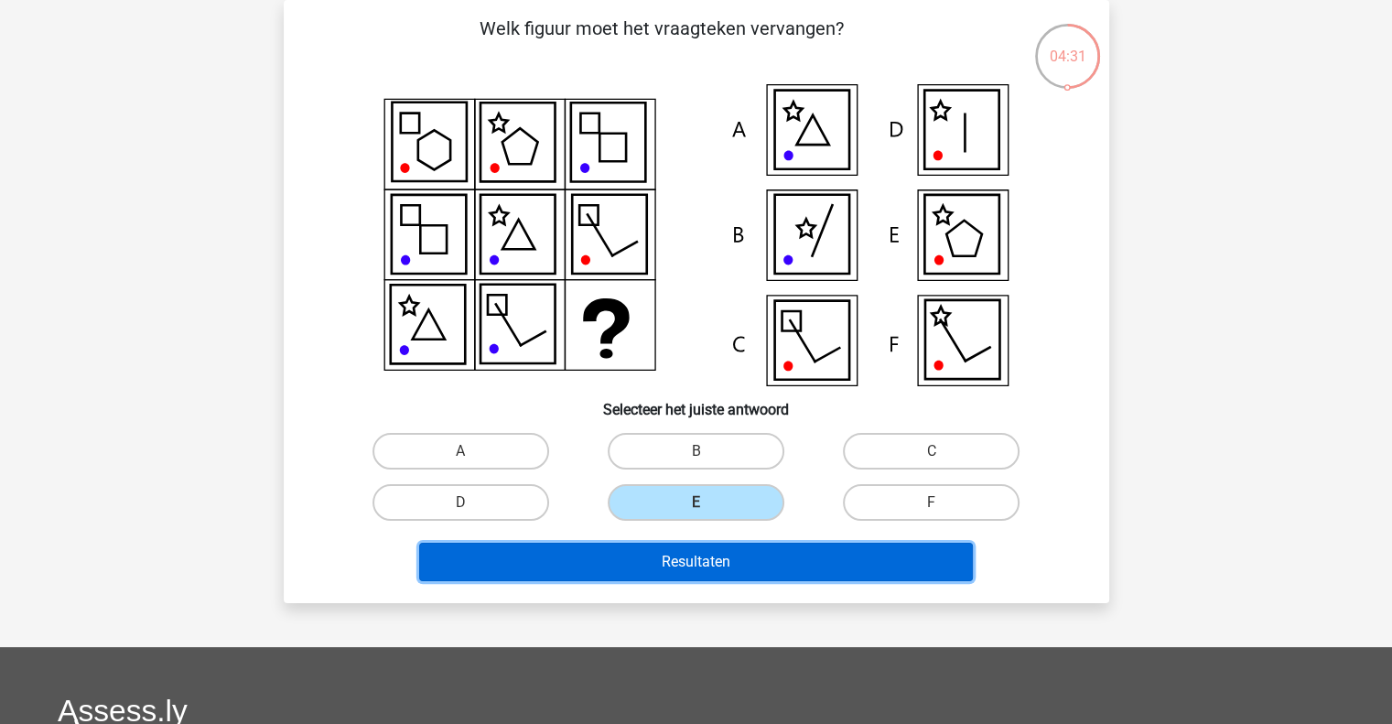
click at [680, 558] on button "Resultaten" at bounding box center [696, 562] width 554 height 38
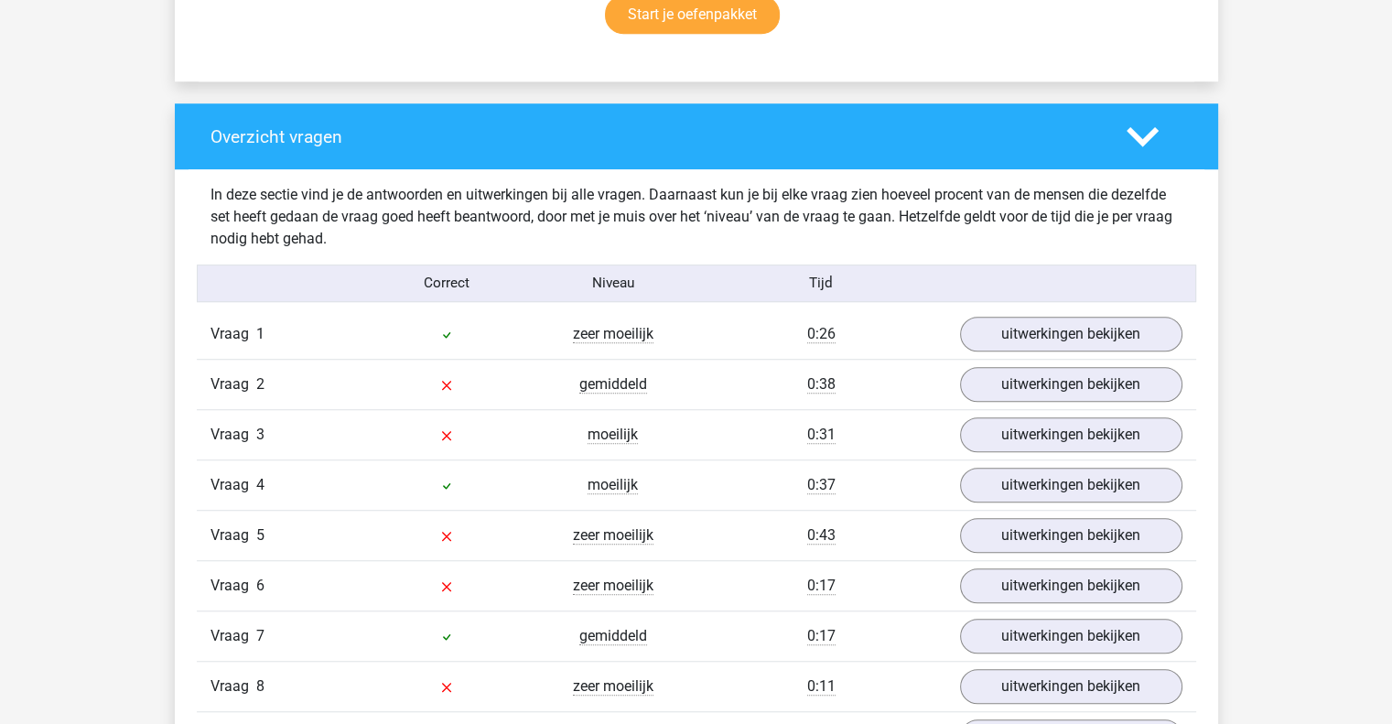
scroll to position [1285, 0]
